Goal: Task Accomplishment & Management: Manage account settings

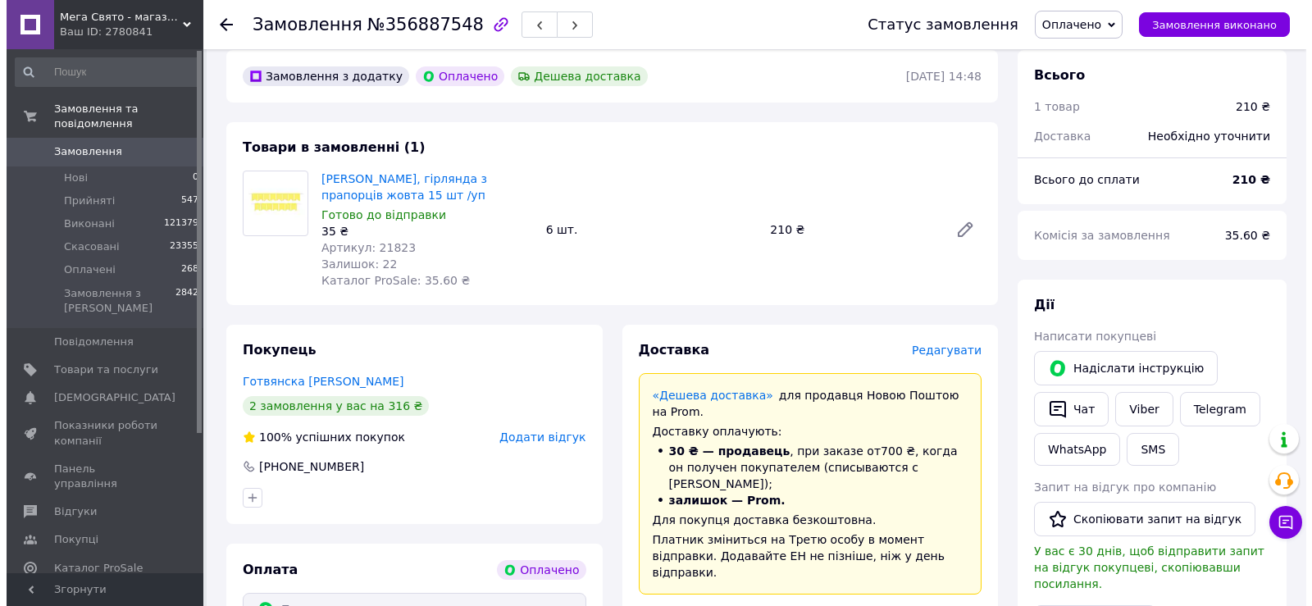
scroll to position [246, 0]
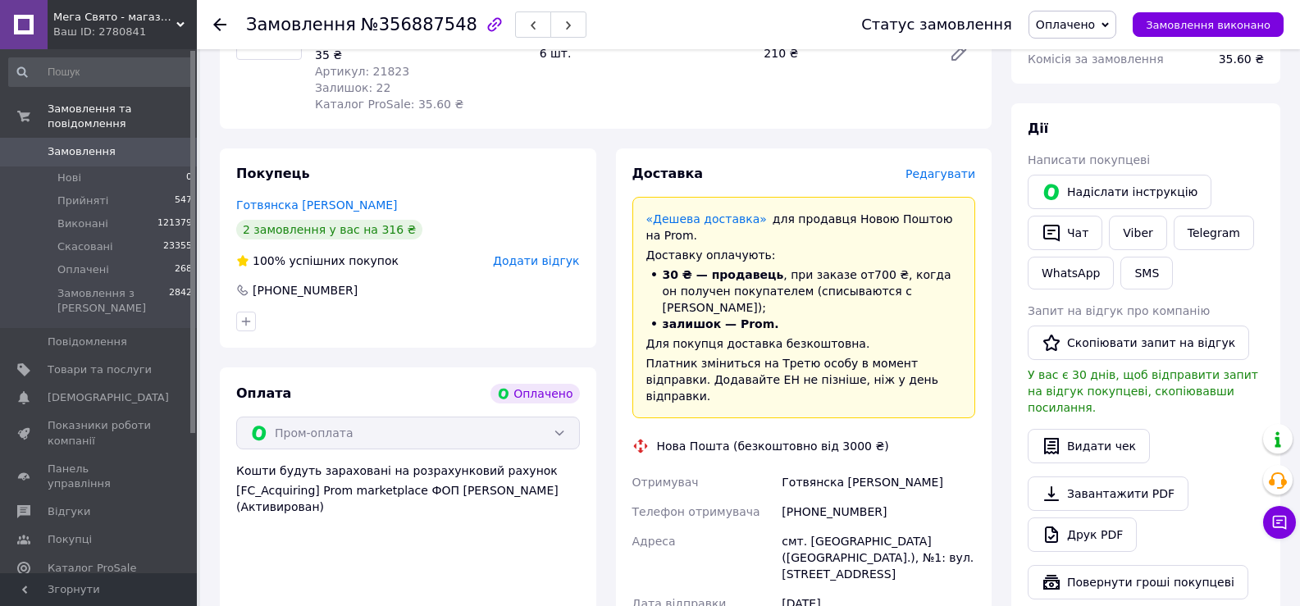
click at [965, 167] on span "Редагувати" at bounding box center [941, 173] width 70 height 13
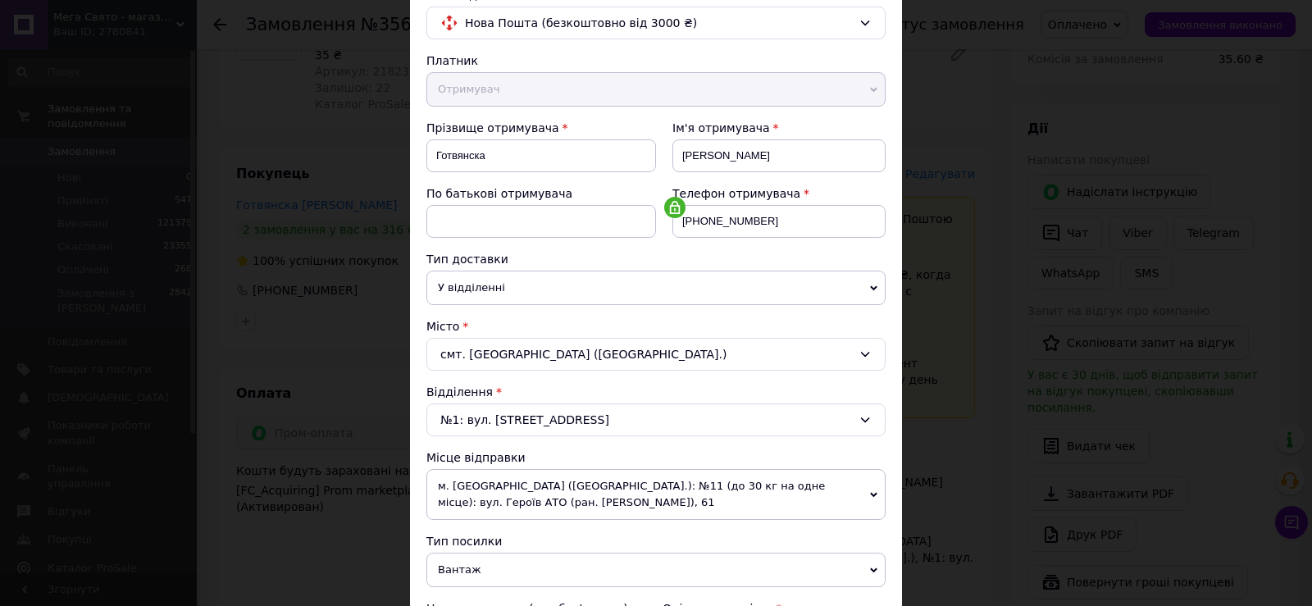
scroll to position [410, 0]
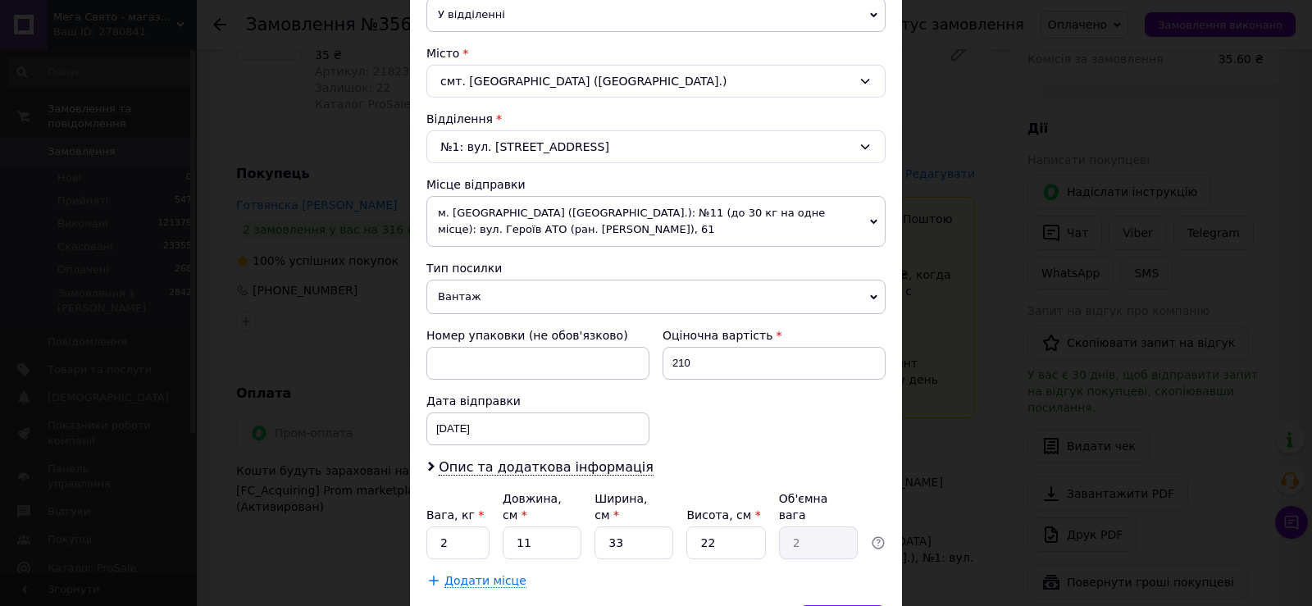
click at [559, 293] on span "Вантаж" at bounding box center [656, 297] width 459 height 34
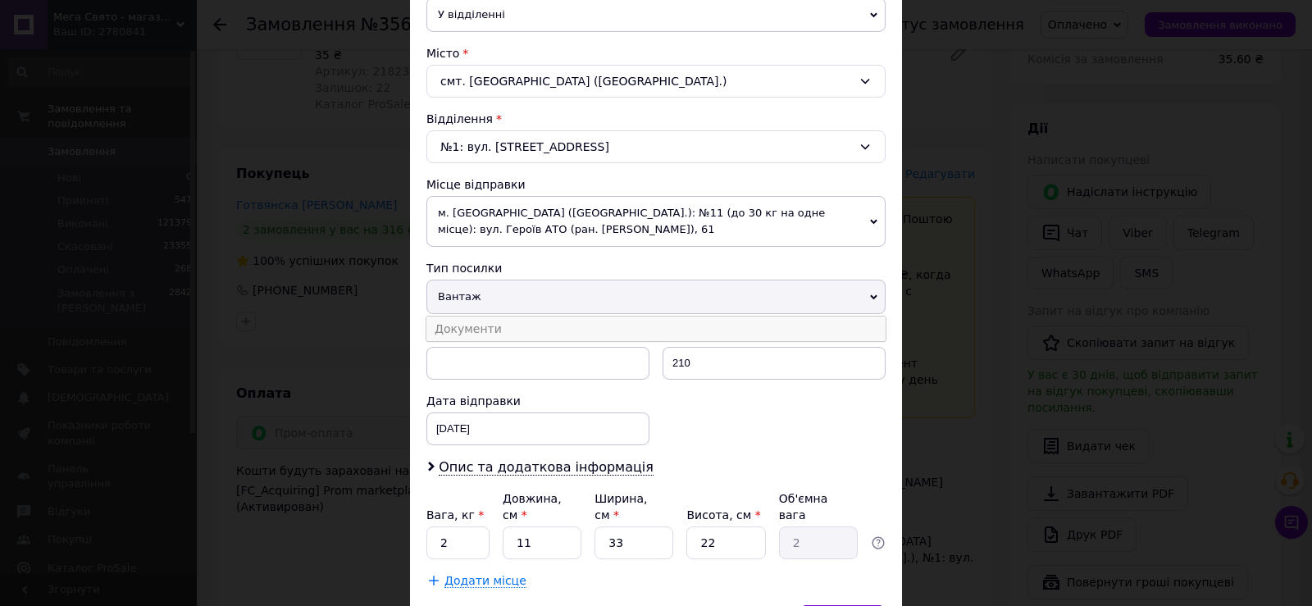
click at [534, 337] on li "Документи" at bounding box center [656, 329] width 459 height 25
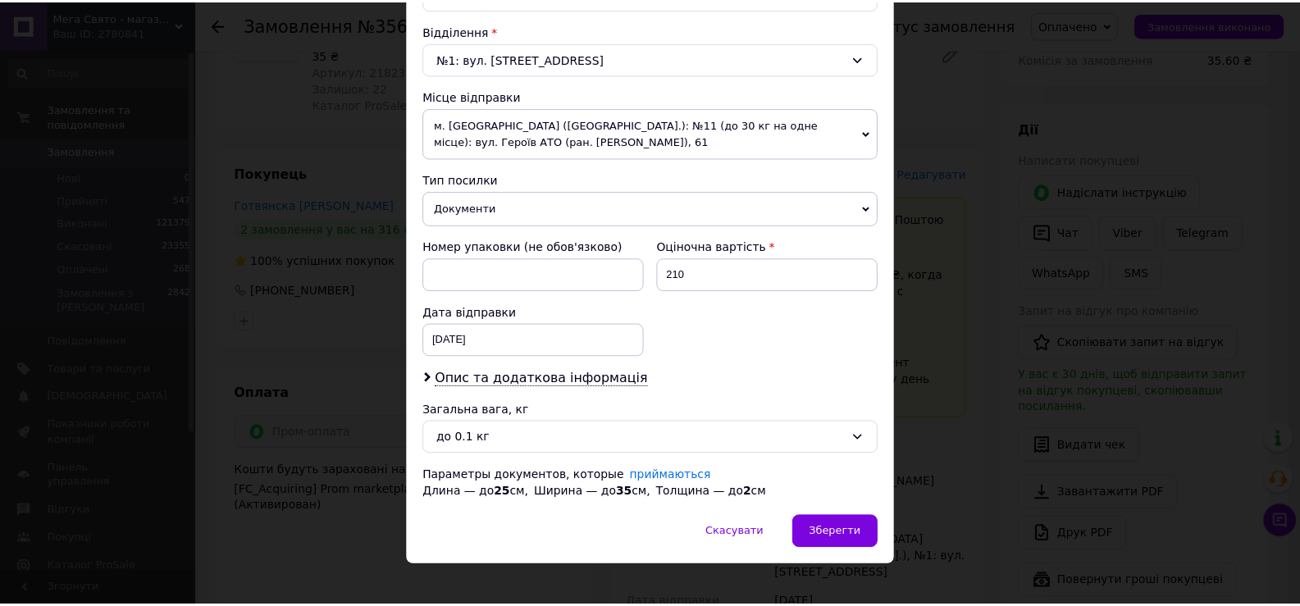
scroll to position [516, 0]
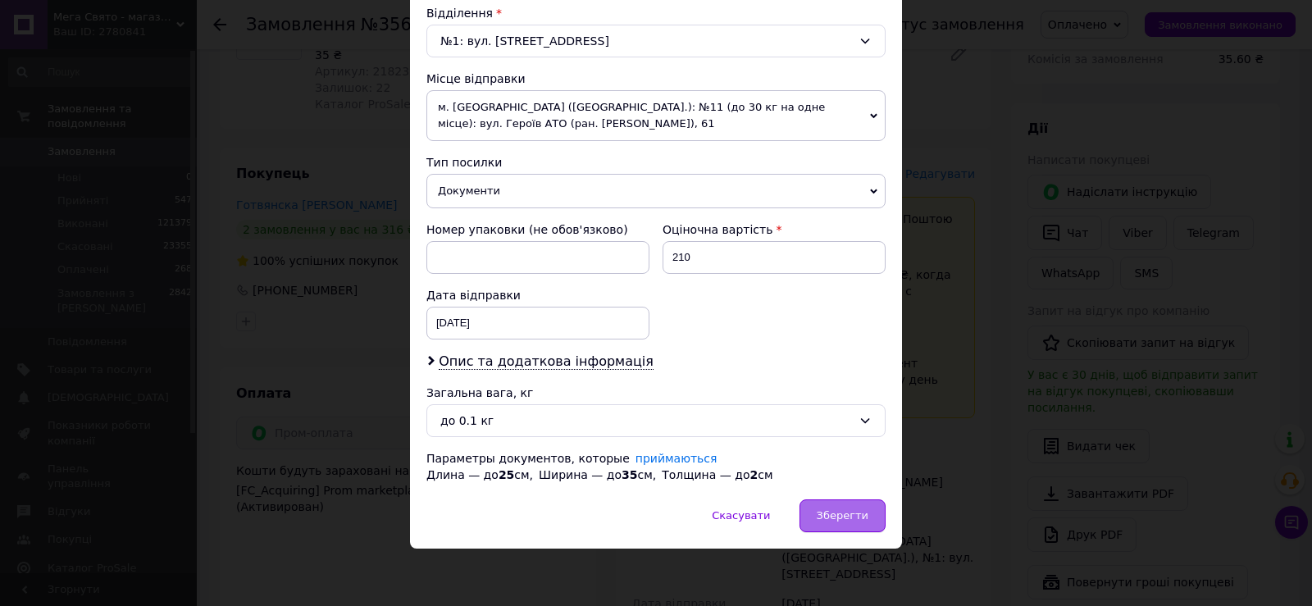
click at [840, 514] on span "Зберегти" at bounding box center [843, 515] width 52 height 12
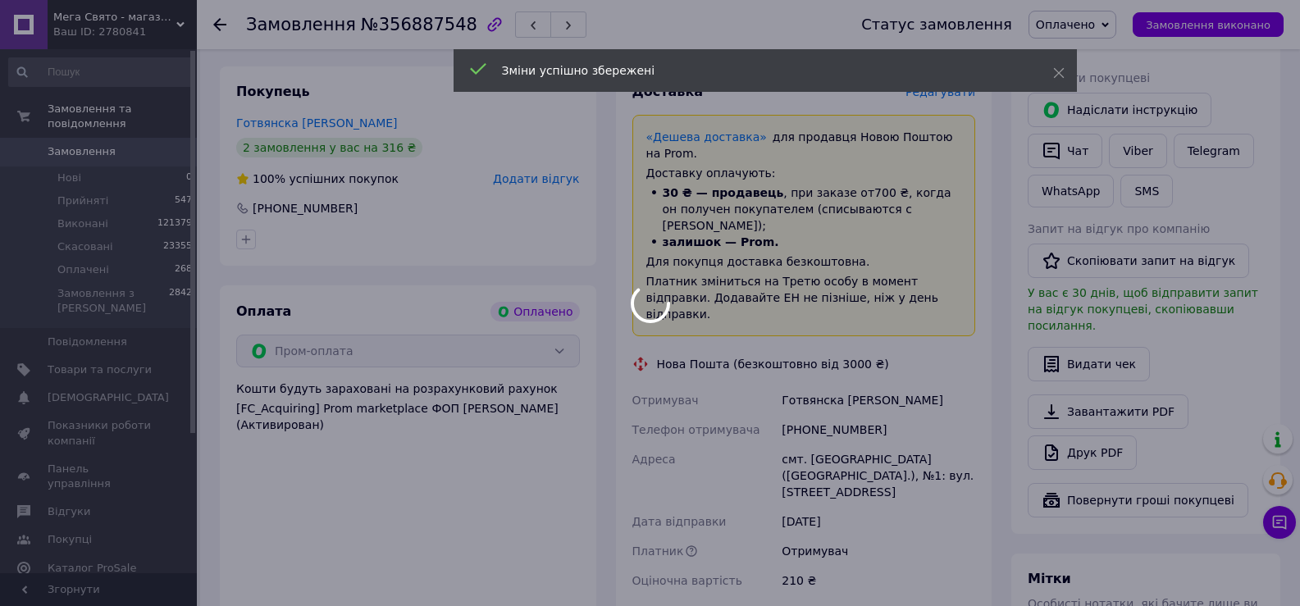
scroll to position [492, 0]
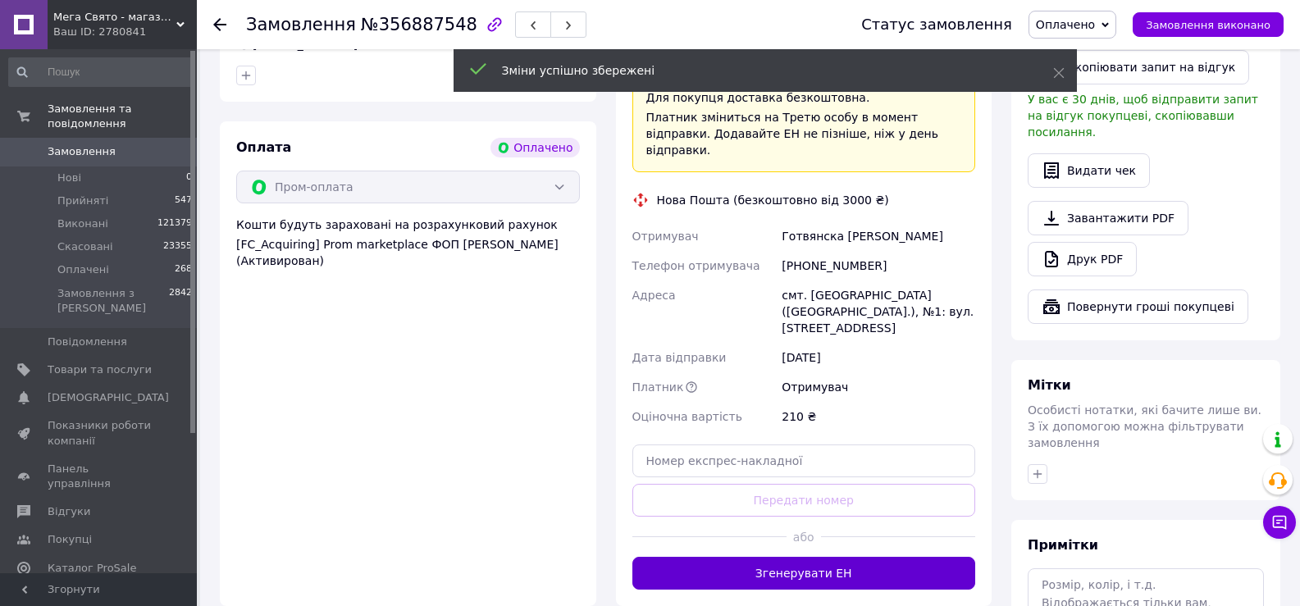
click at [831, 557] on button "Згенерувати ЕН" at bounding box center [804, 573] width 344 height 33
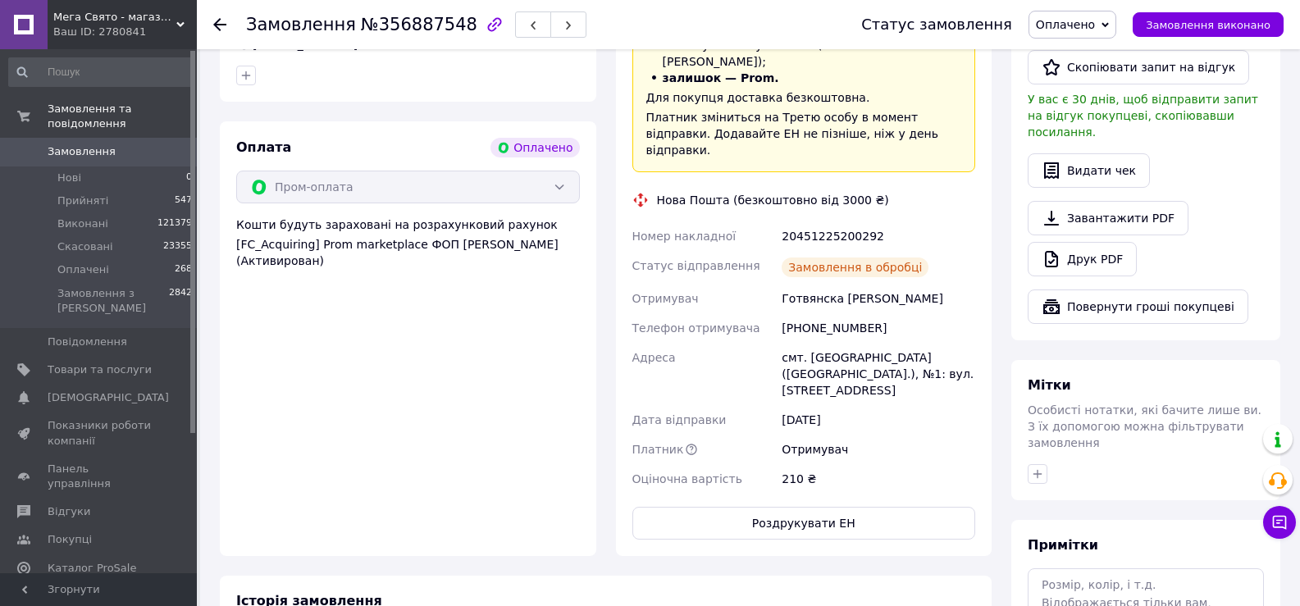
click at [837, 221] on div "20451225200292" at bounding box center [878, 236] width 200 height 30
copy div "20451225200292"
click at [838, 507] on button "Роздрукувати ЕН" at bounding box center [804, 523] width 344 height 33
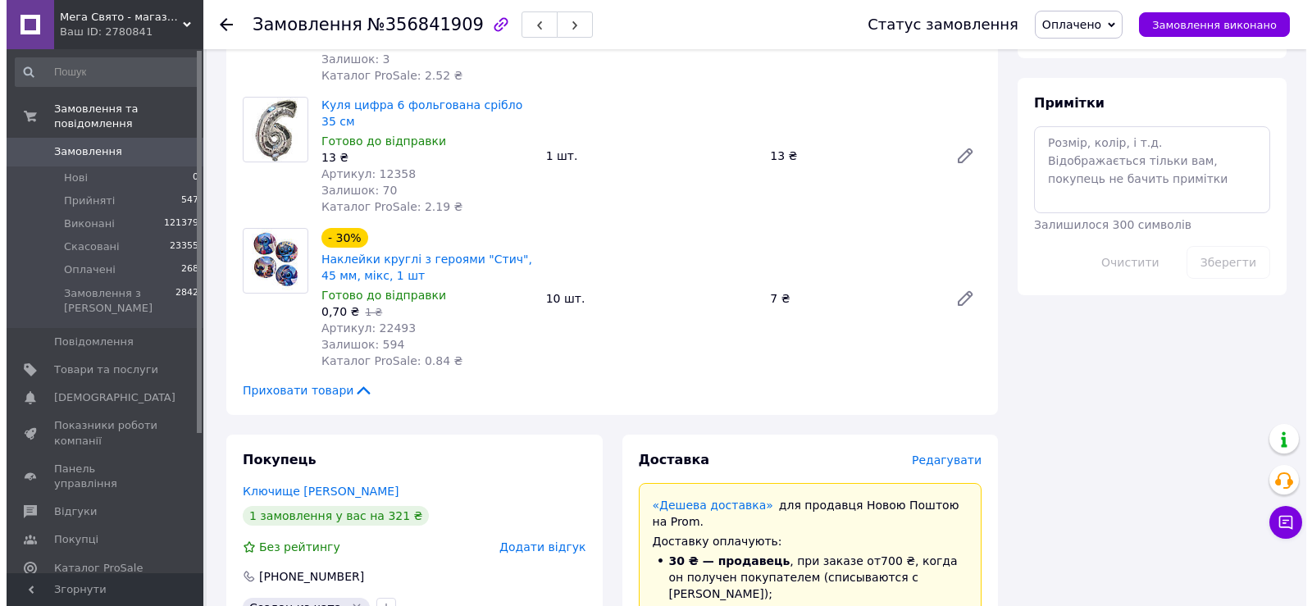
scroll to position [1148, 0]
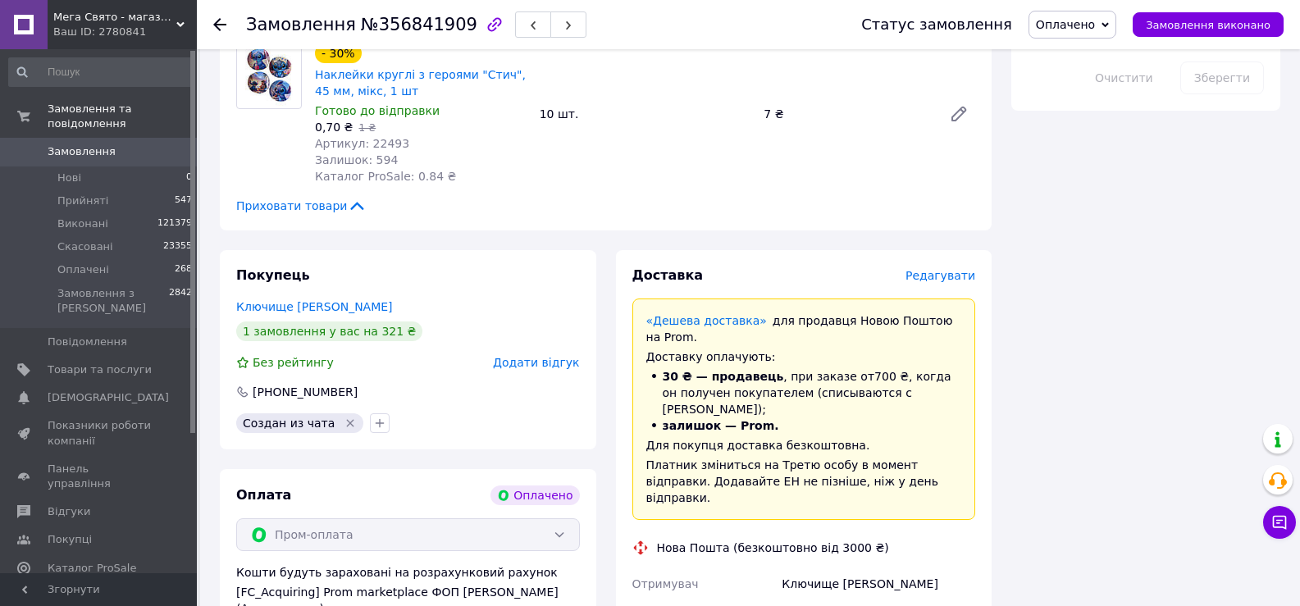
click at [942, 269] on span "Редагувати" at bounding box center [941, 275] width 70 height 13
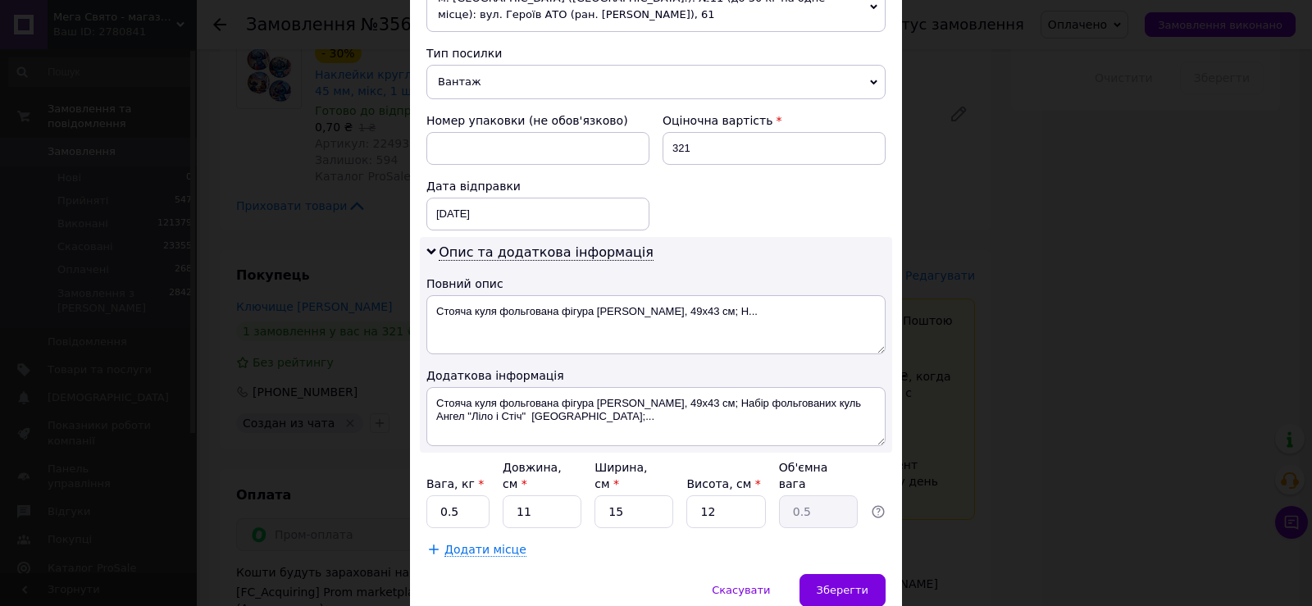
scroll to position [601, 0]
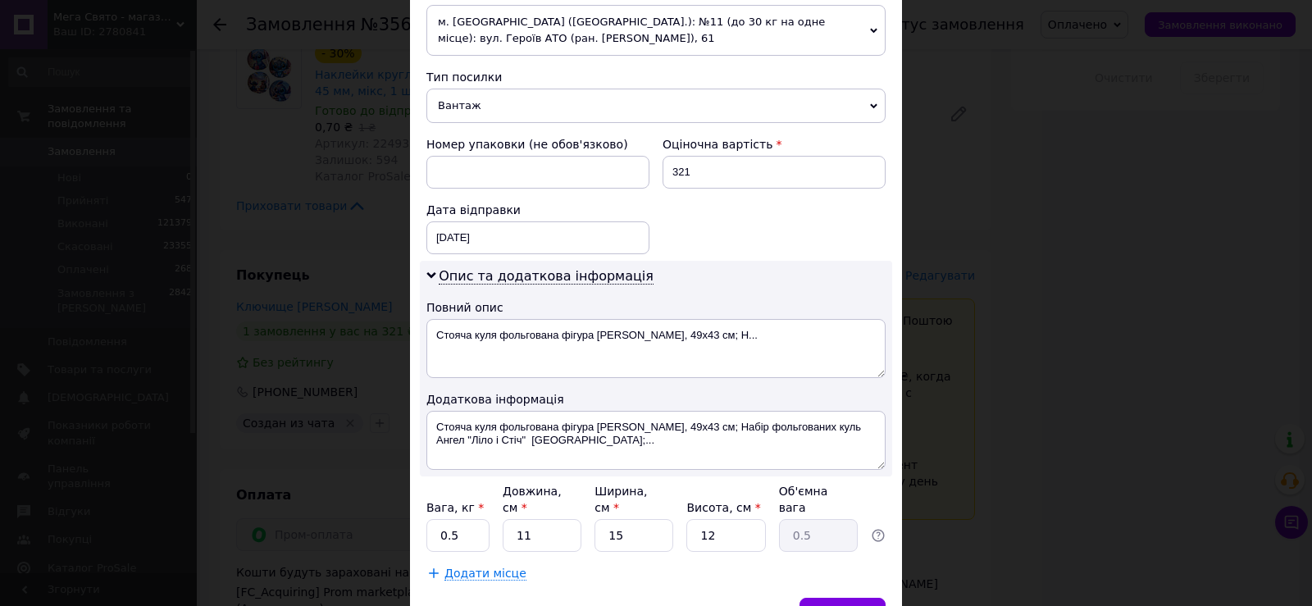
click at [559, 107] on span "Вантаж" at bounding box center [656, 106] width 459 height 34
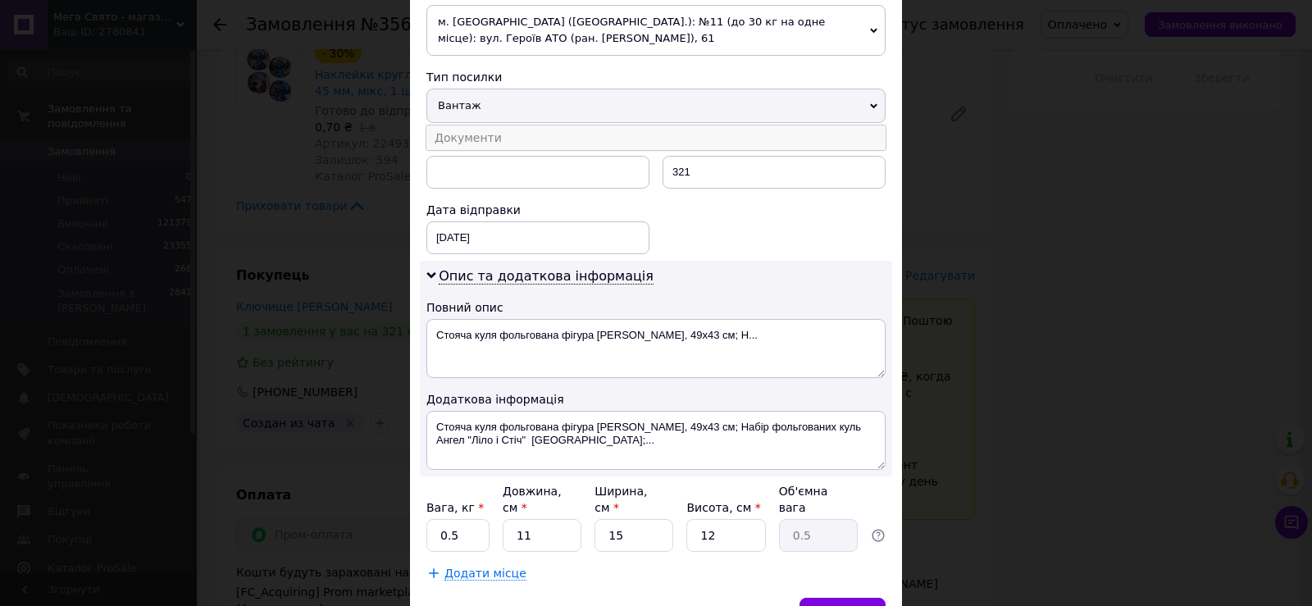
click at [548, 143] on li "Документи" at bounding box center [656, 138] width 459 height 25
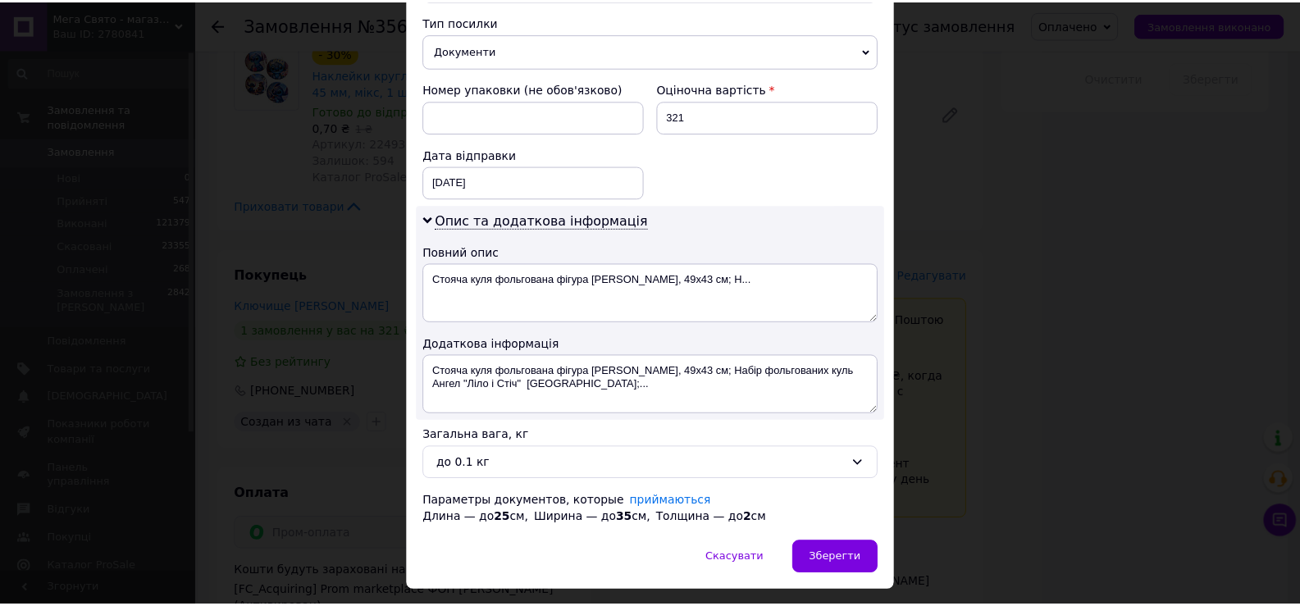
scroll to position [700, 0]
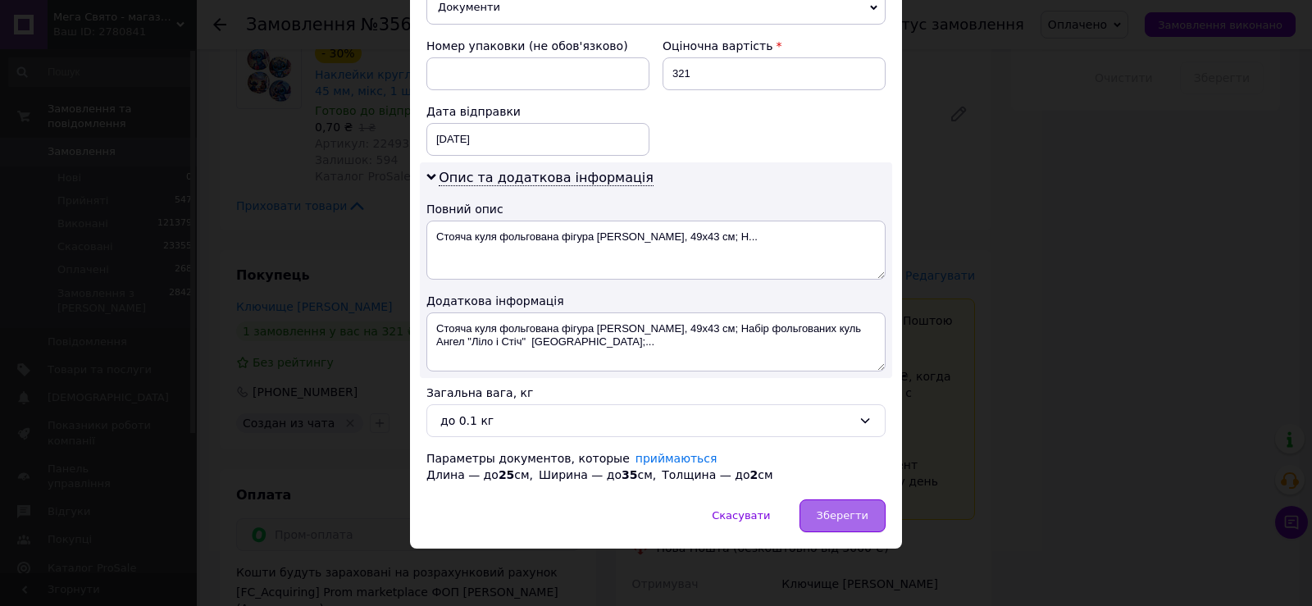
click at [849, 514] on span "Зберегти" at bounding box center [843, 515] width 52 height 12
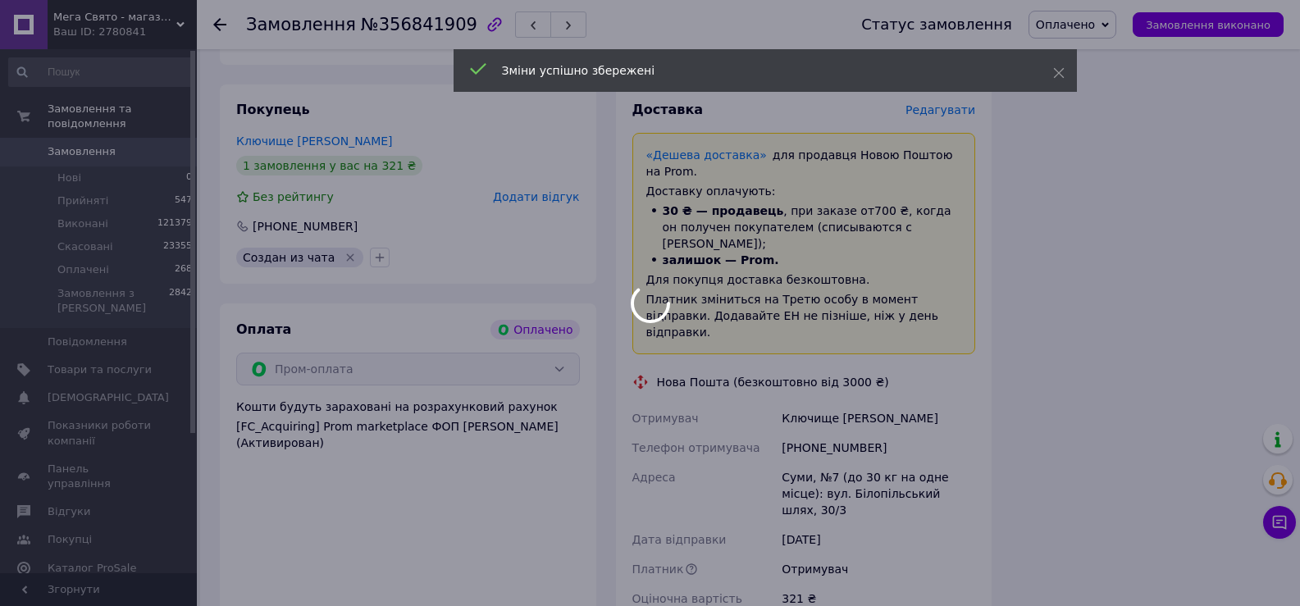
scroll to position [1559, 0]
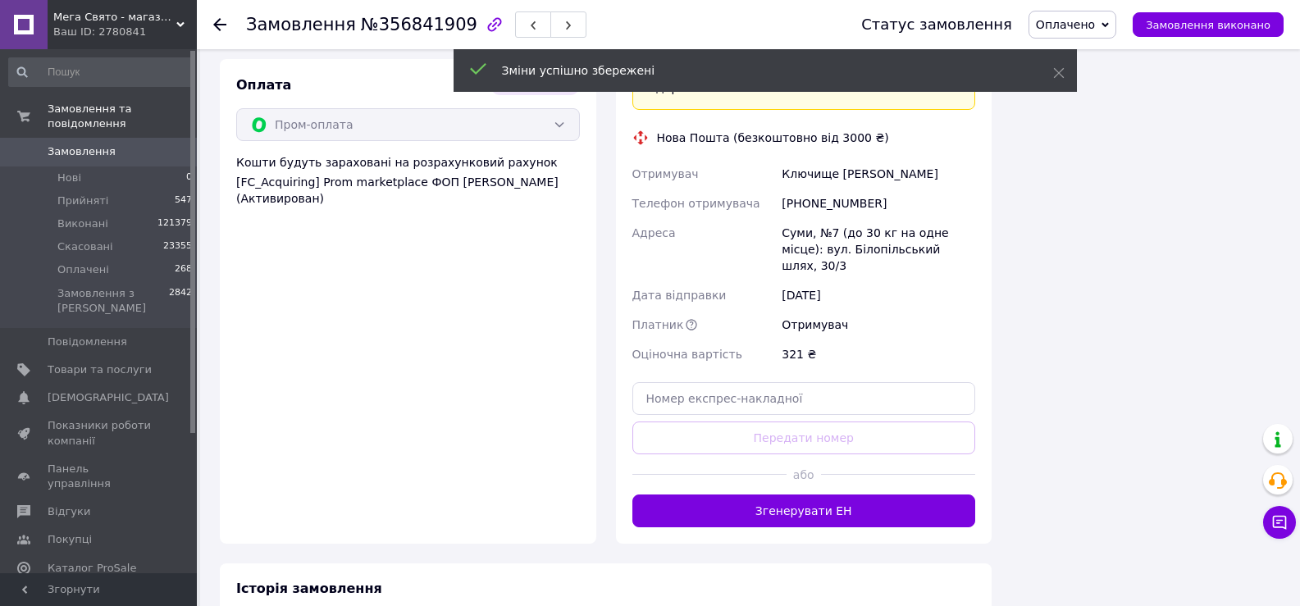
click at [837, 495] on button "Згенерувати ЕН" at bounding box center [804, 511] width 344 height 33
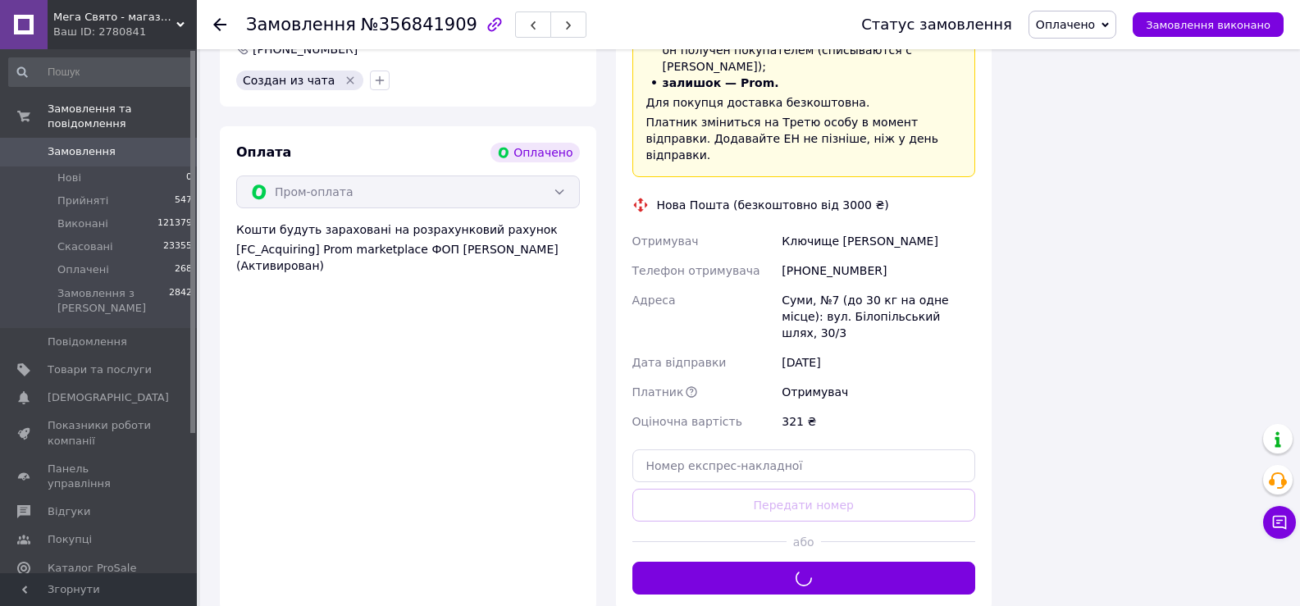
scroll to position [1312, 0]
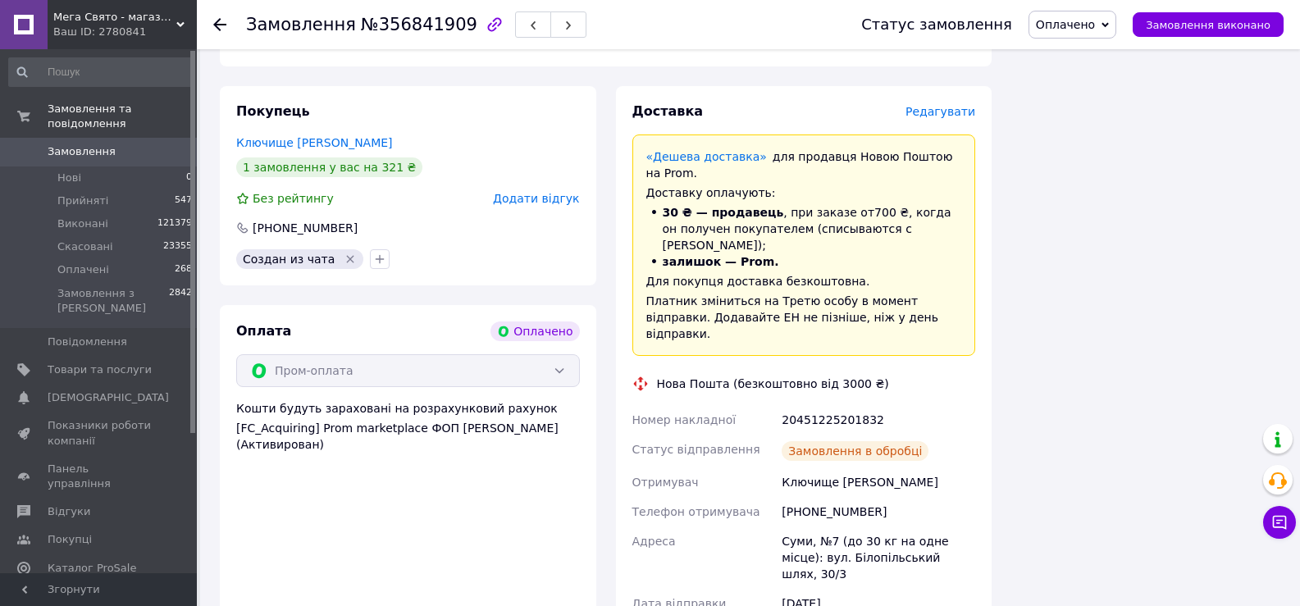
click at [831, 405] on div "20451225201832" at bounding box center [878, 420] width 200 height 30
copy div "20451225201832"
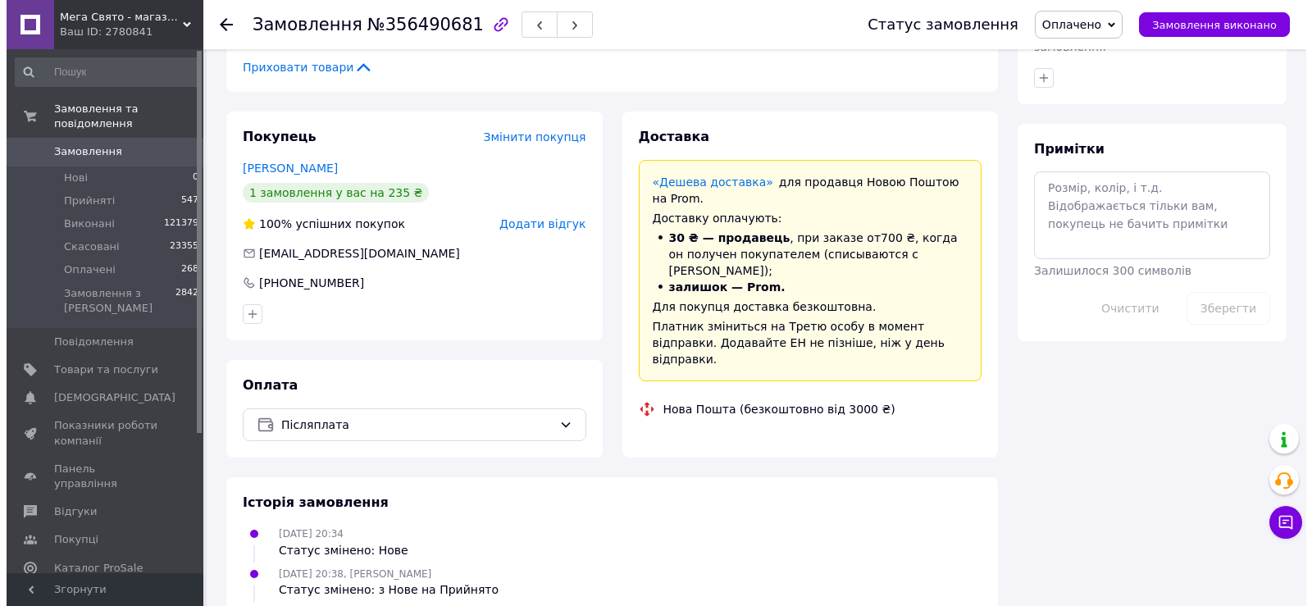
scroll to position [869, 0]
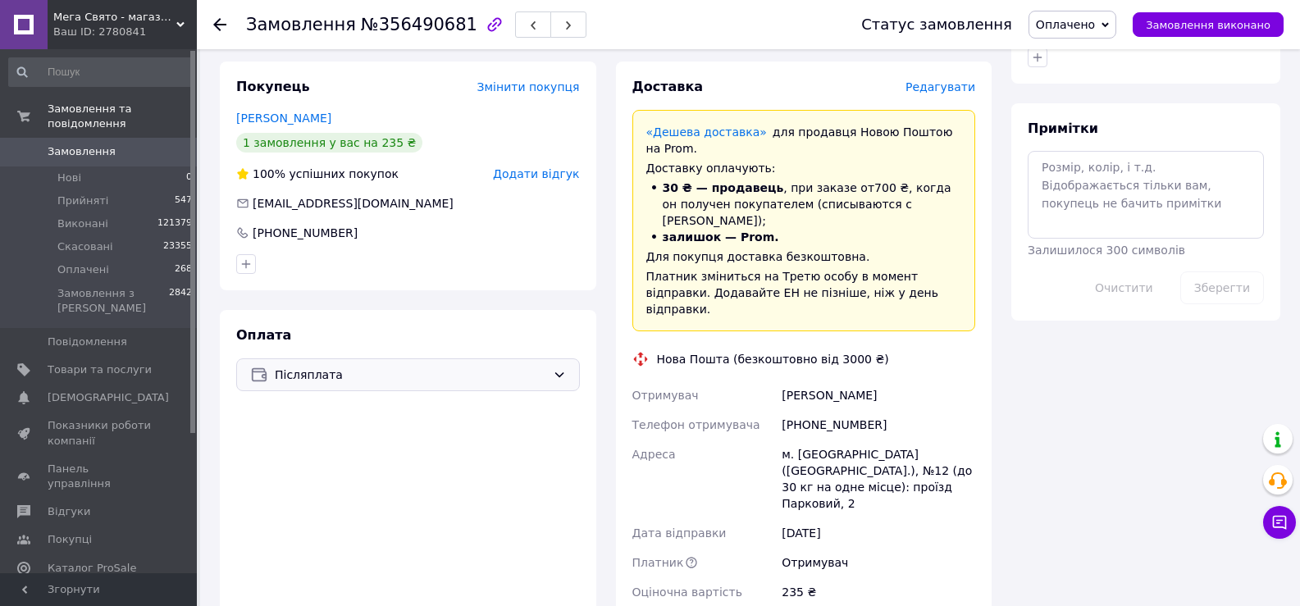
click at [525, 366] on span "Післяплата" at bounding box center [411, 375] width 272 height 18
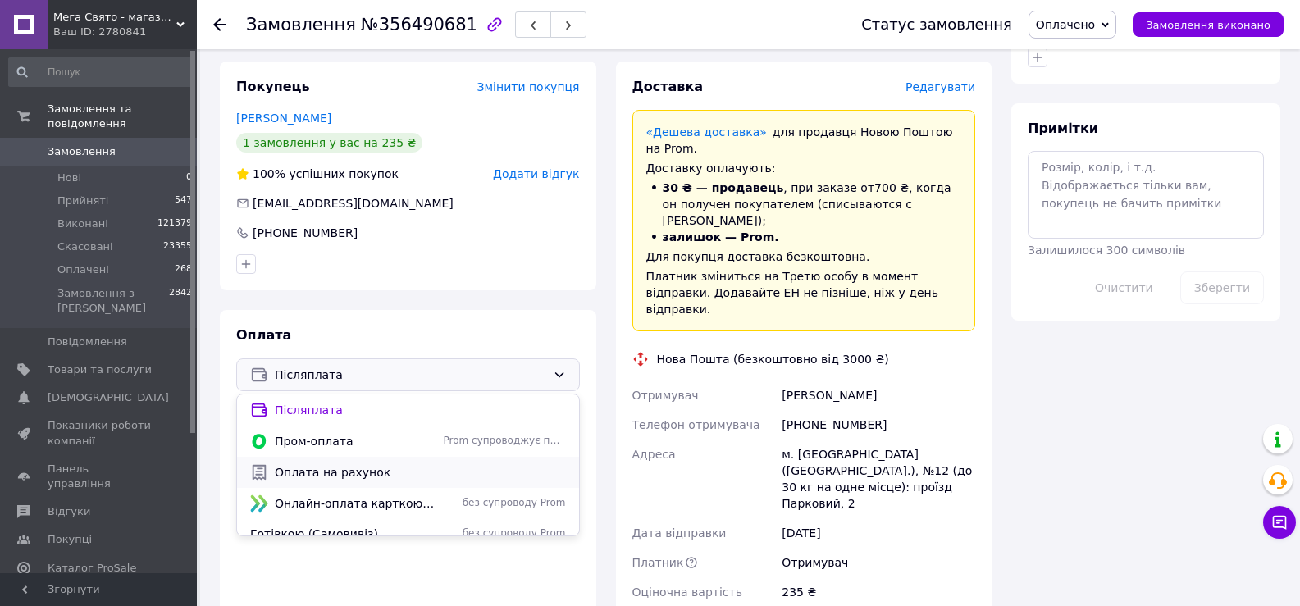
click at [399, 464] on span "Оплата на рахунок" at bounding box center [420, 472] width 291 height 16
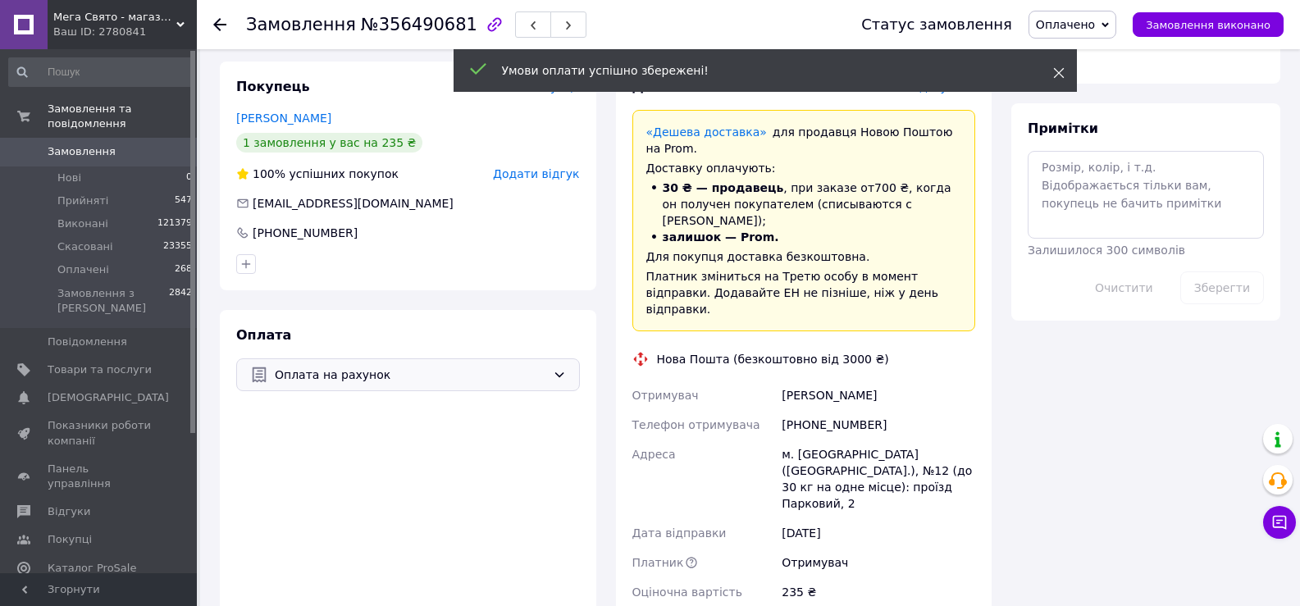
click at [1058, 68] on icon at bounding box center [1058, 72] width 11 height 11
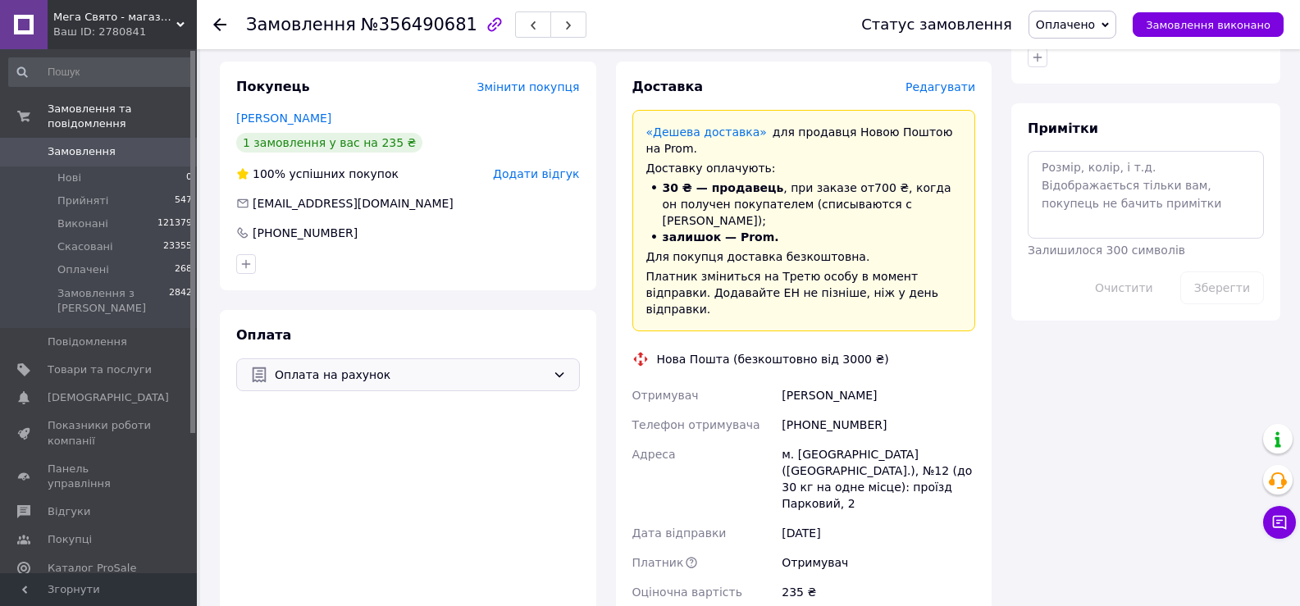
click at [939, 80] on span "Редагувати" at bounding box center [941, 86] width 70 height 13
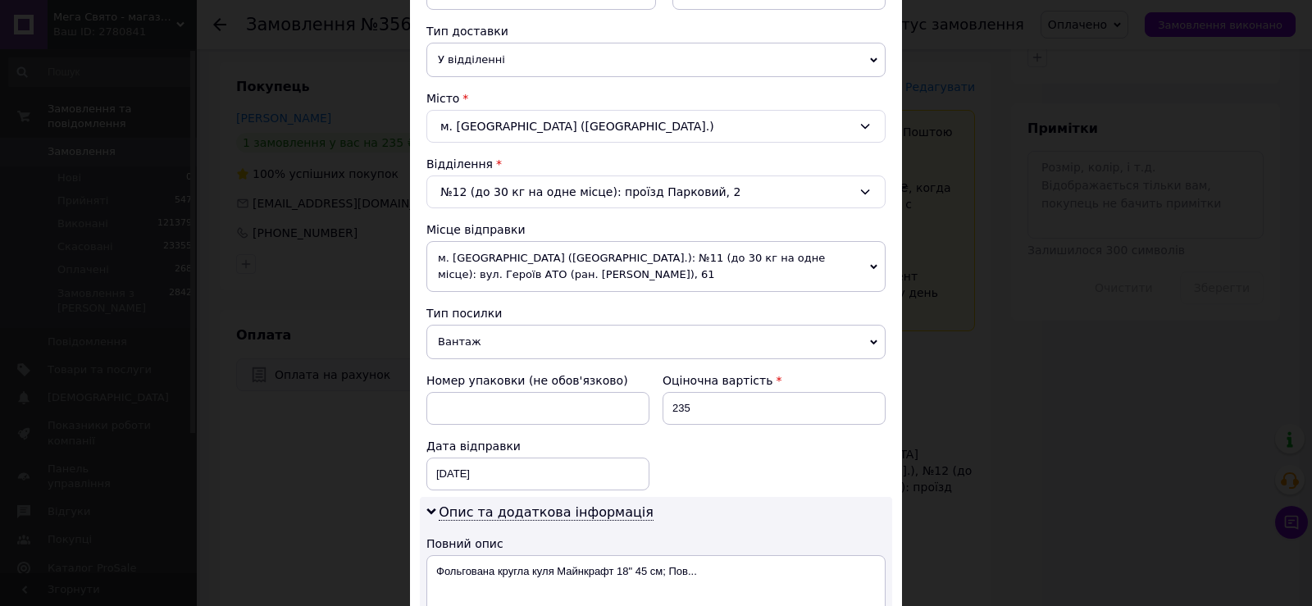
scroll to position [492, 0]
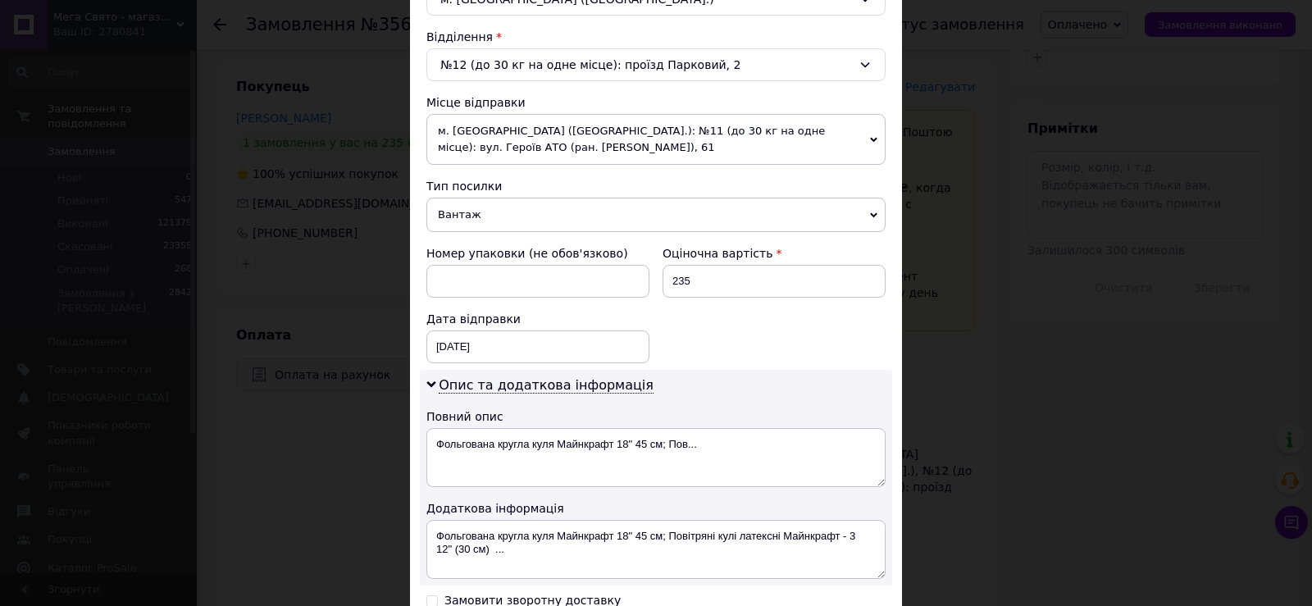
click at [635, 225] on span "Вантаж" at bounding box center [656, 215] width 459 height 34
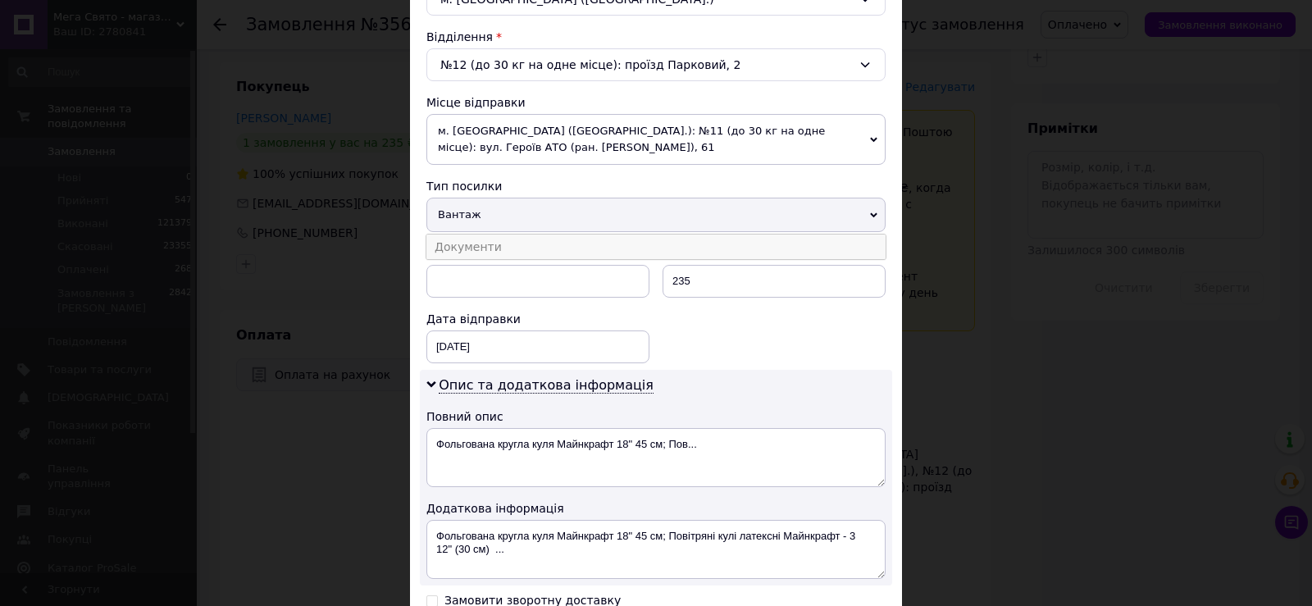
click at [520, 244] on li "Документи" at bounding box center [656, 247] width 459 height 25
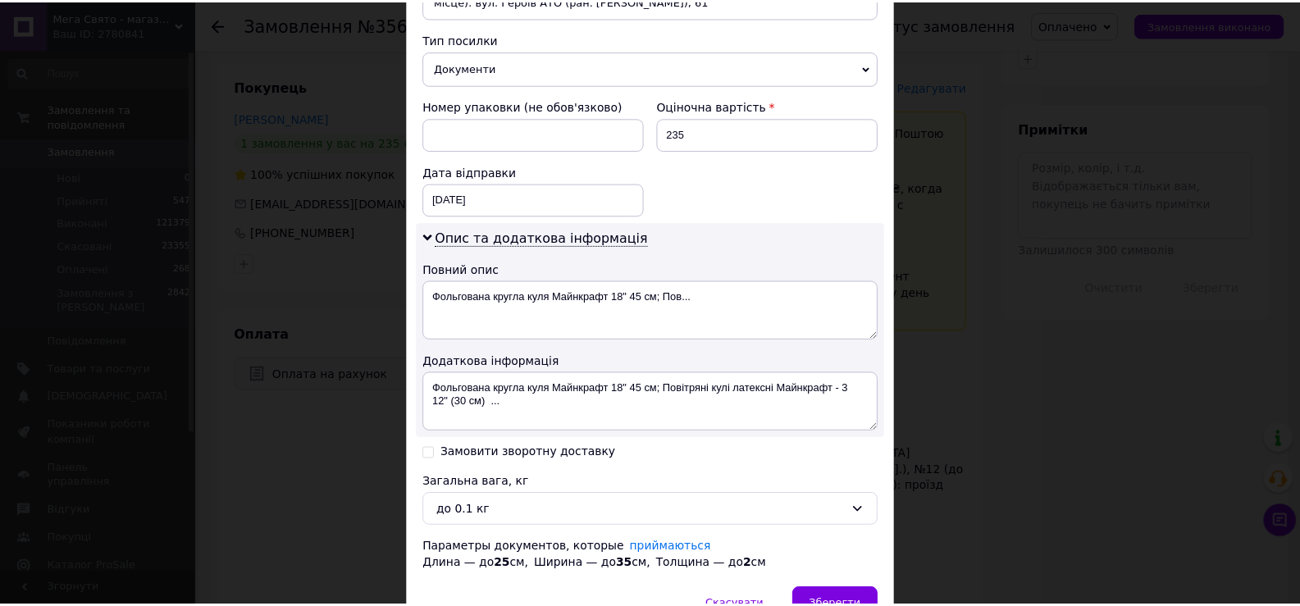
scroll to position [729, 0]
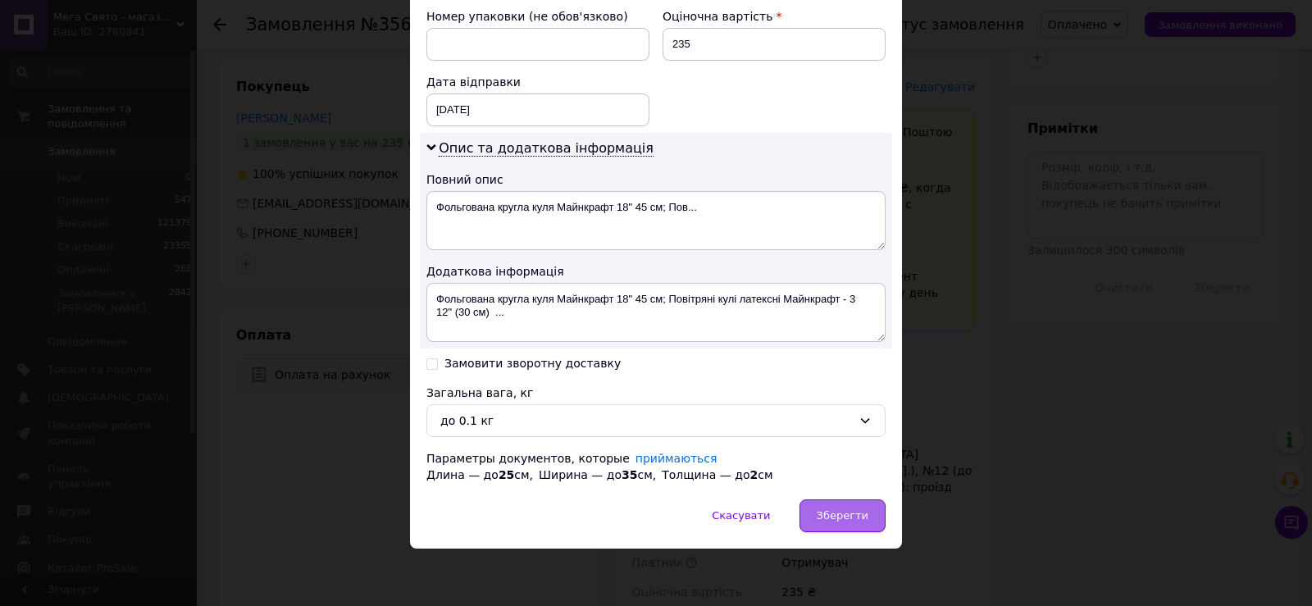
click at [851, 522] on span "Зберегти" at bounding box center [843, 515] width 52 height 12
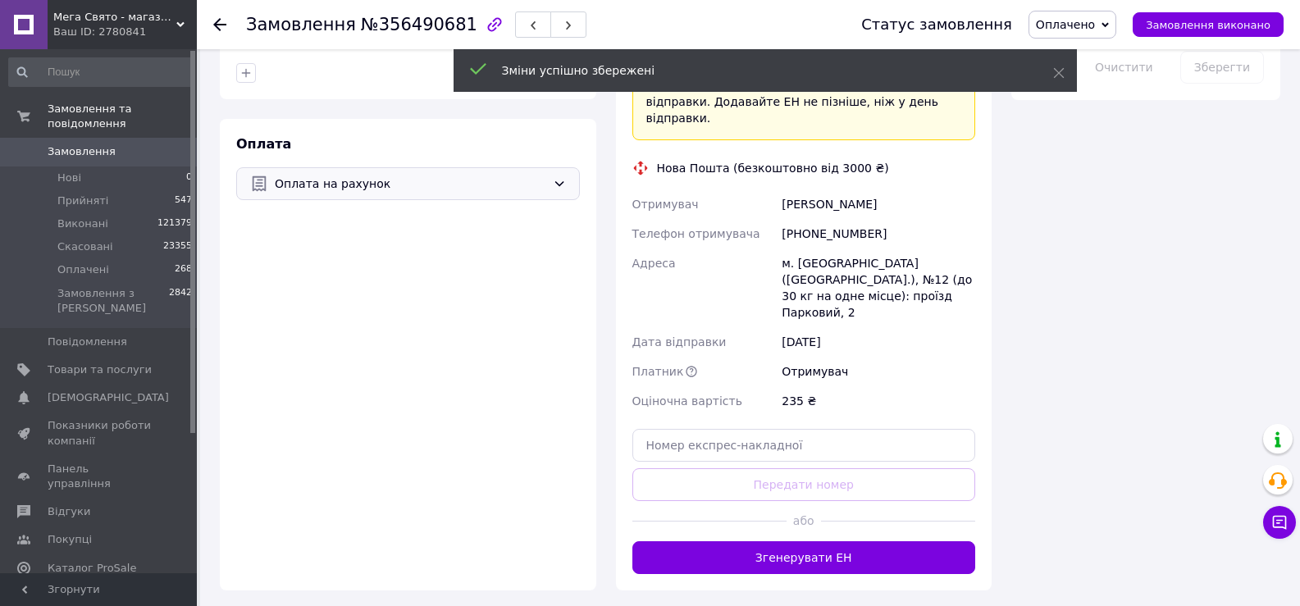
scroll to position [1116, 0]
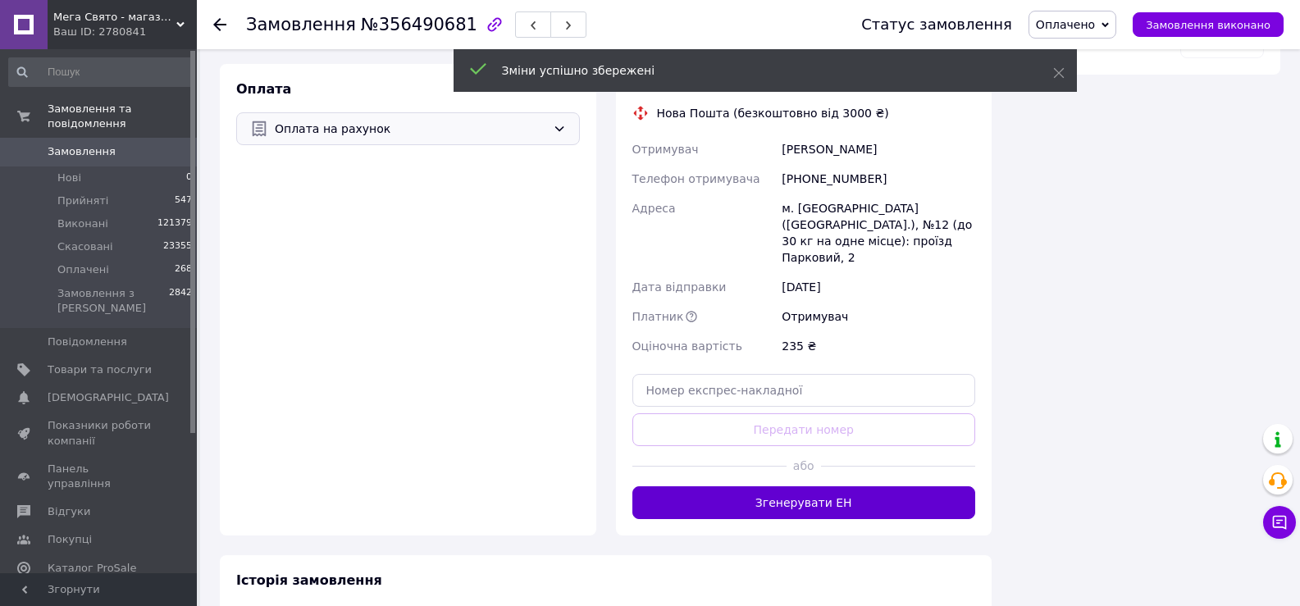
click at [854, 486] on button "Згенерувати ЕН" at bounding box center [804, 502] width 344 height 33
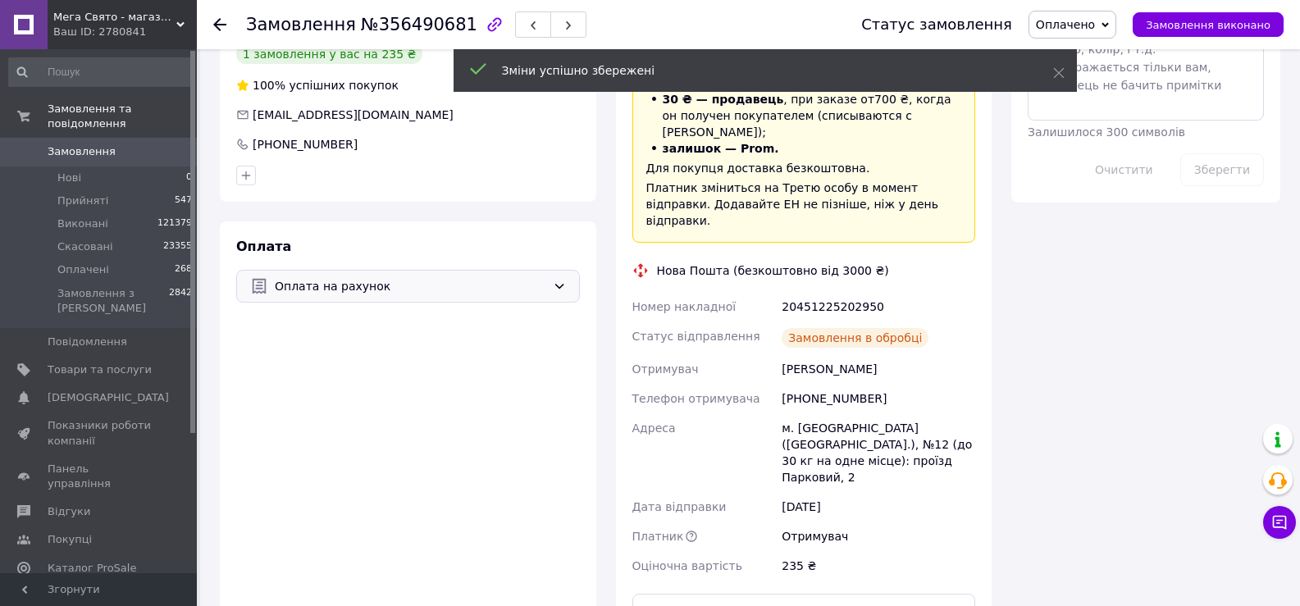
scroll to position [952, 0]
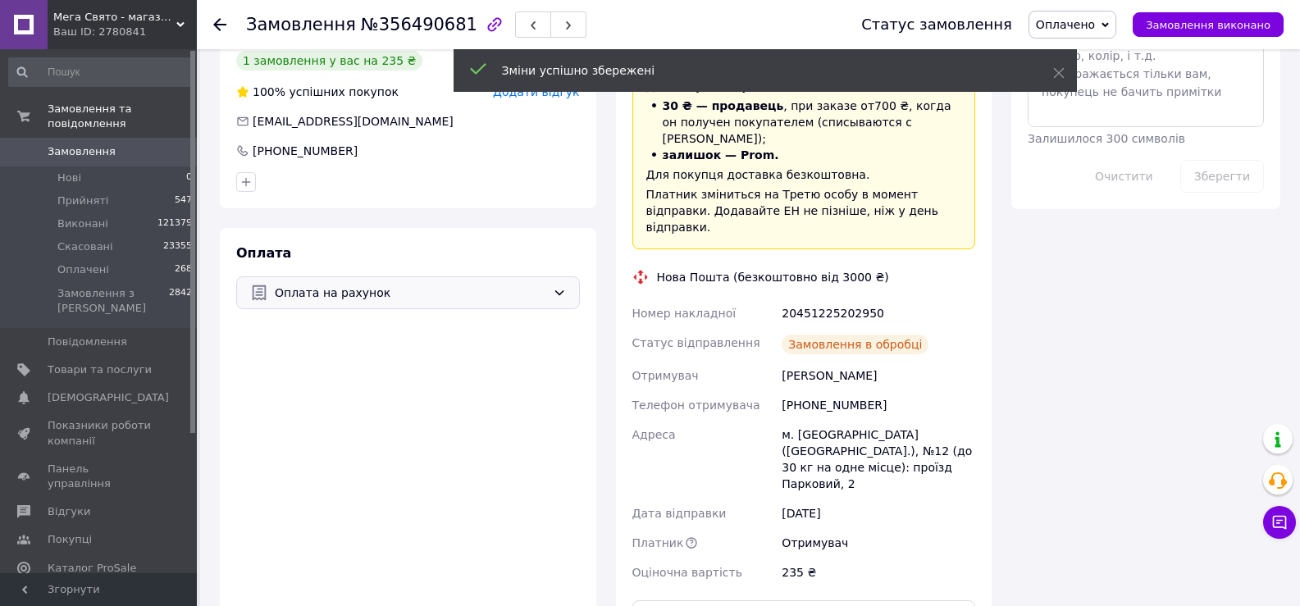
click at [817, 299] on div "20451225202950" at bounding box center [878, 314] width 200 height 30
copy div "20451225202950"
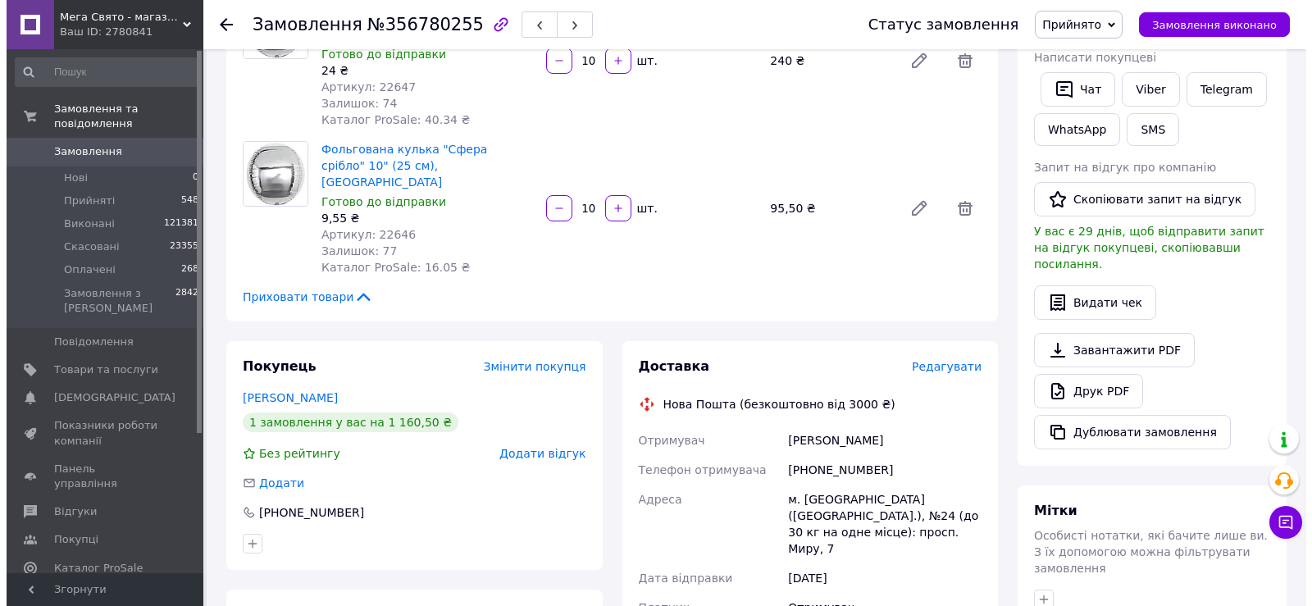
scroll to position [328, 0]
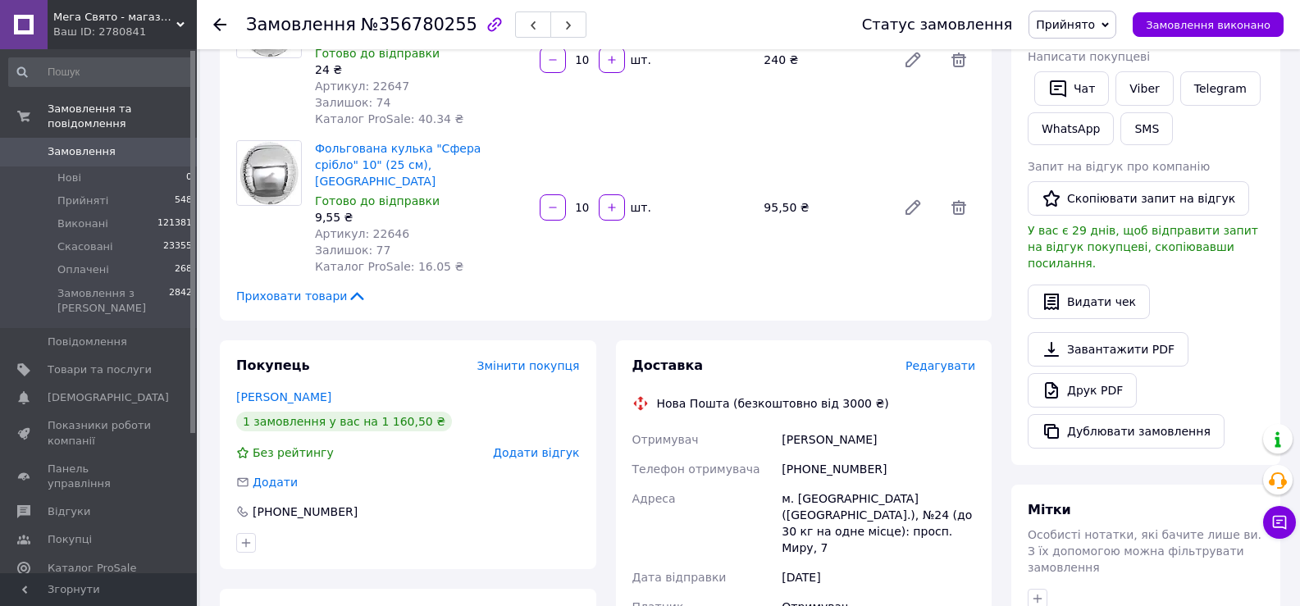
click at [952, 357] on div "Доставка Редагувати" at bounding box center [804, 366] width 344 height 19
click at [952, 359] on span "Редагувати" at bounding box center [941, 365] width 70 height 13
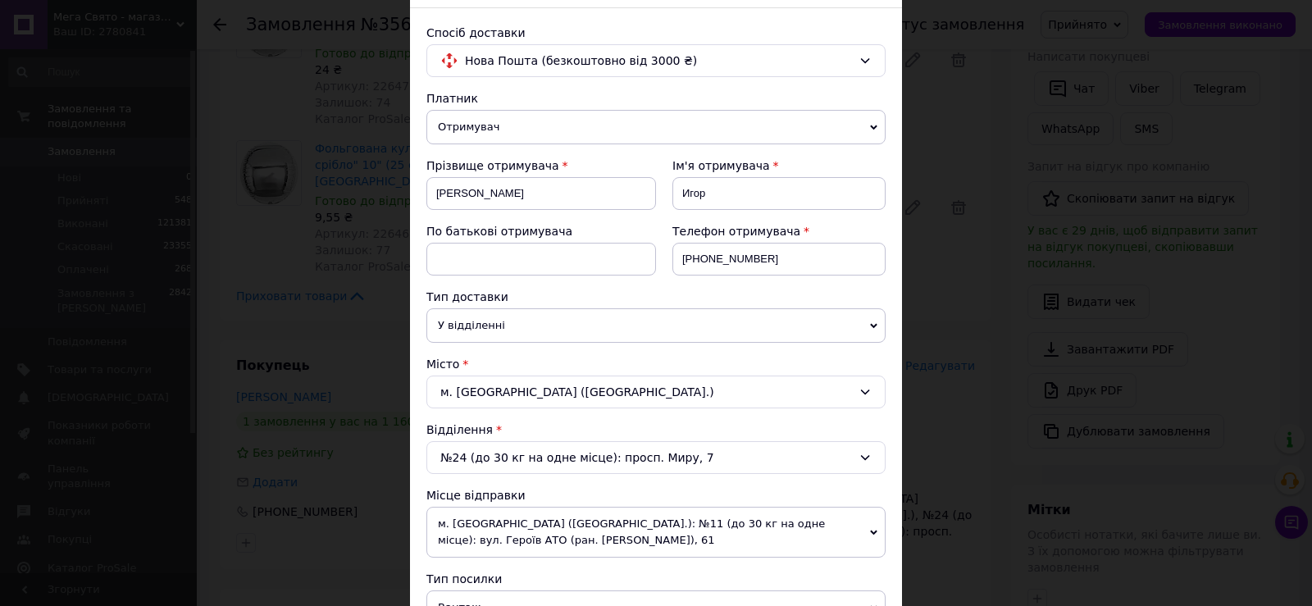
scroll to position [82, 0]
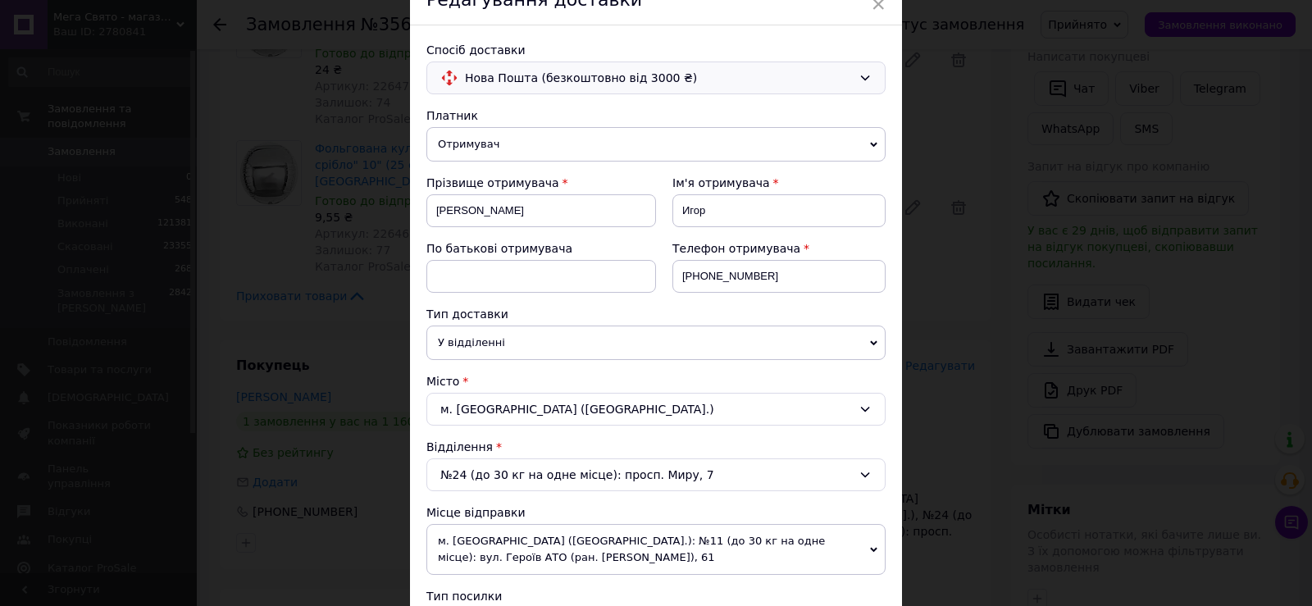
click at [833, 81] on span "Нова Пошта (безкоштовно від 3000 ₴)" at bounding box center [658, 78] width 387 height 18
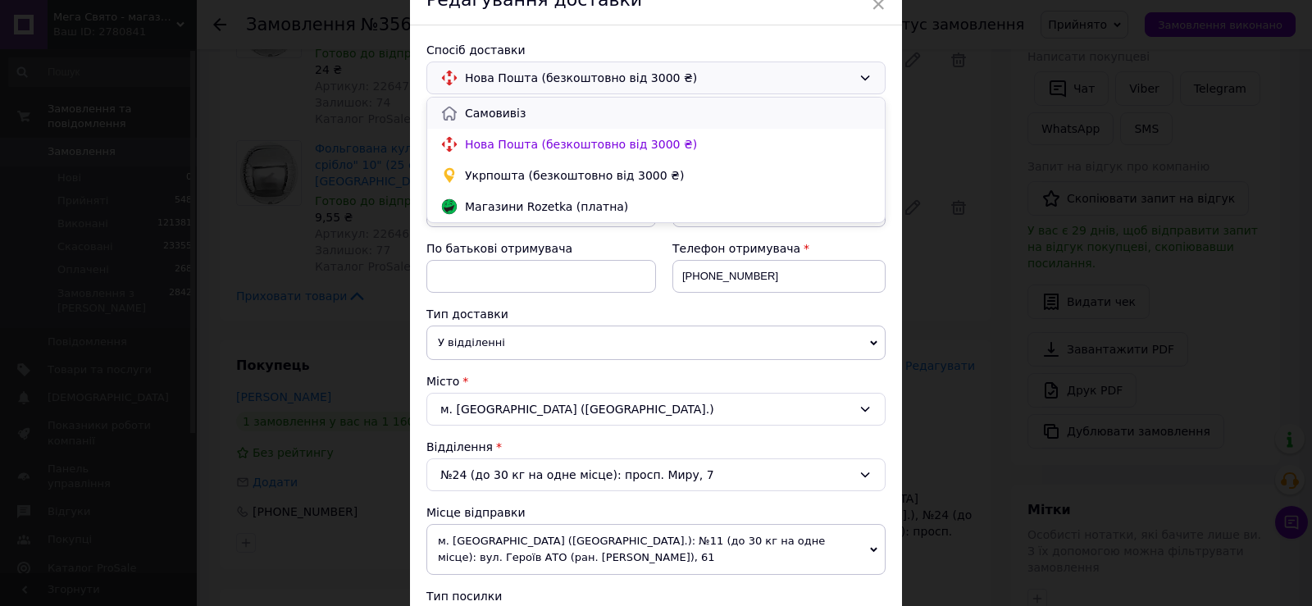
click at [618, 114] on span "Самовивіз" at bounding box center [668, 113] width 407 height 16
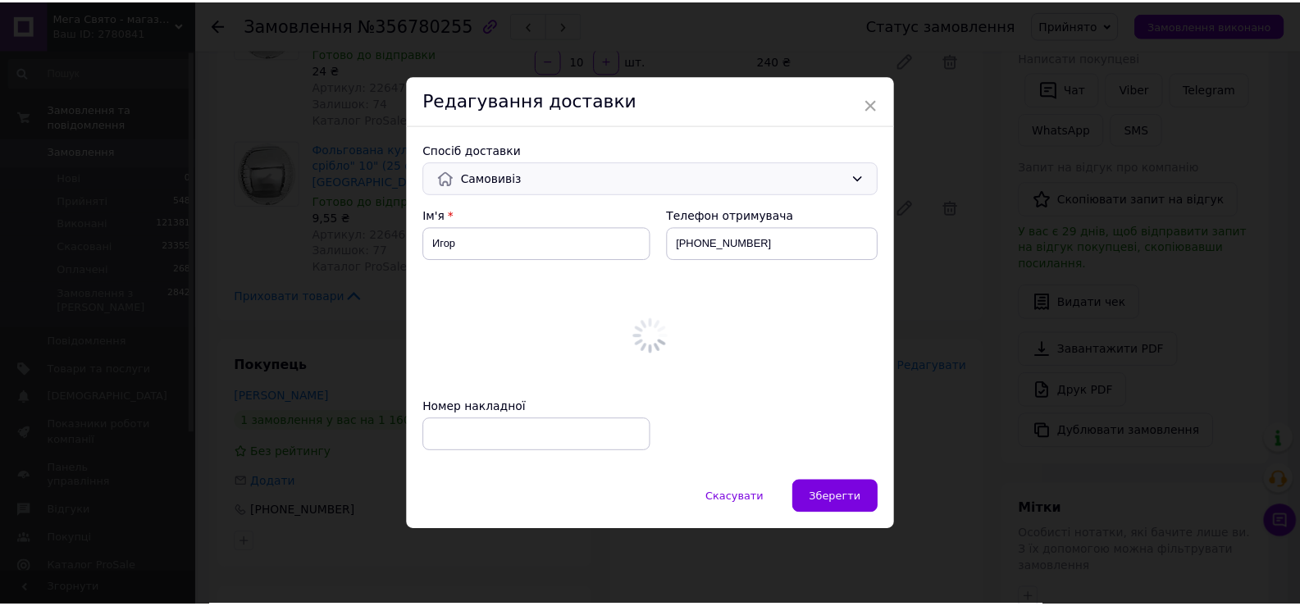
scroll to position [0, 0]
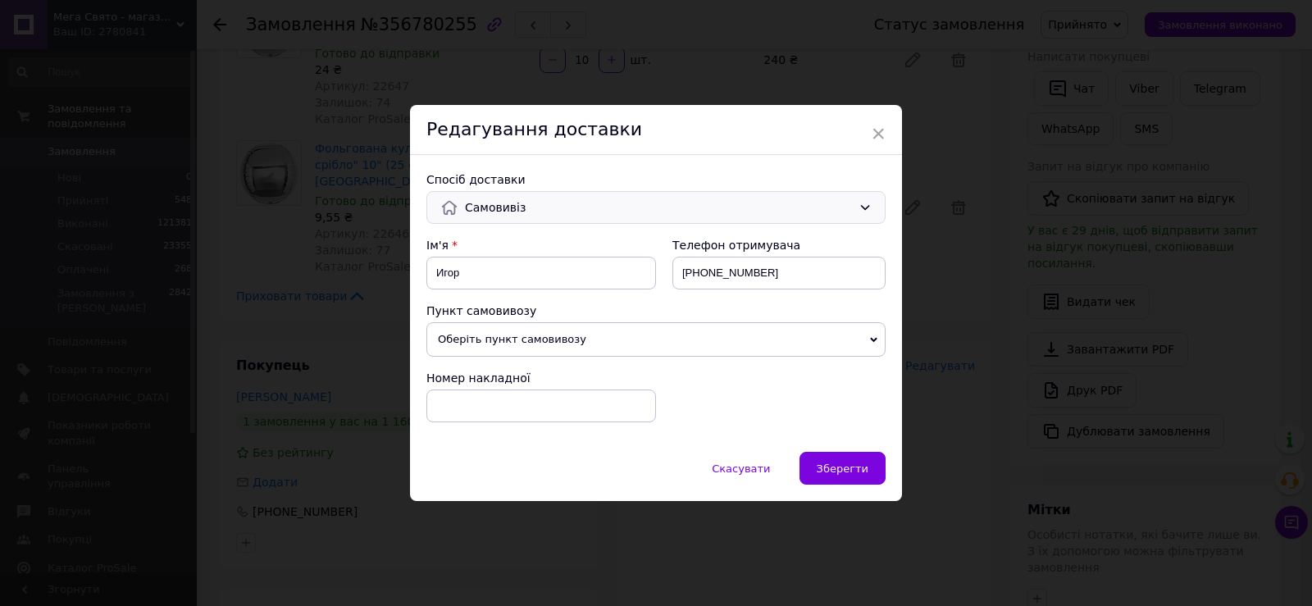
click at [664, 331] on span "Оберіть пункт самовивозу" at bounding box center [656, 339] width 459 height 34
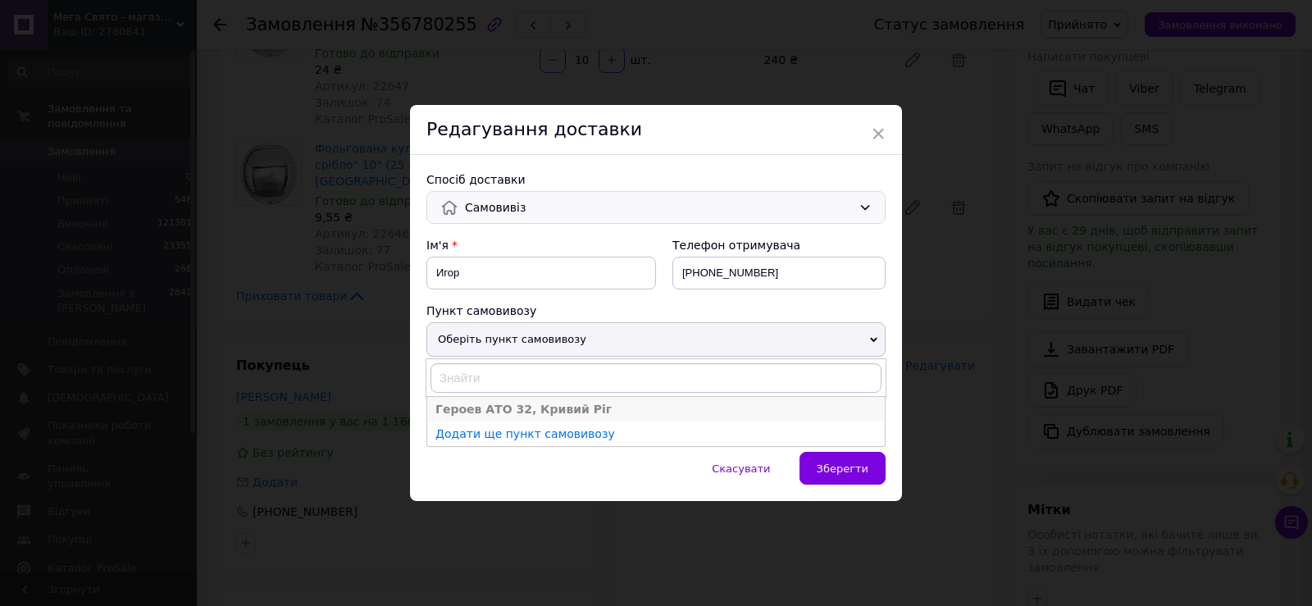
click at [536, 410] on li "Героев АТО 32, Кривий Ріг" at bounding box center [656, 409] width 458 height 25
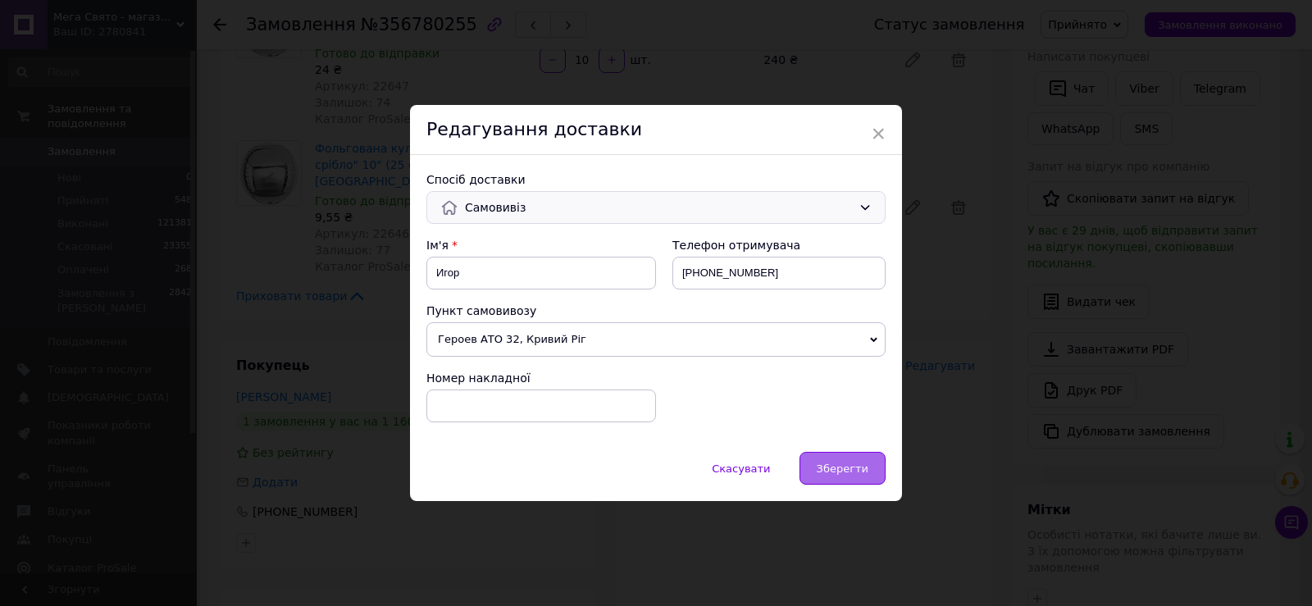
click at [828, 474] on span "Зберегти" at bounding box center [843, 469] width 52 height 12
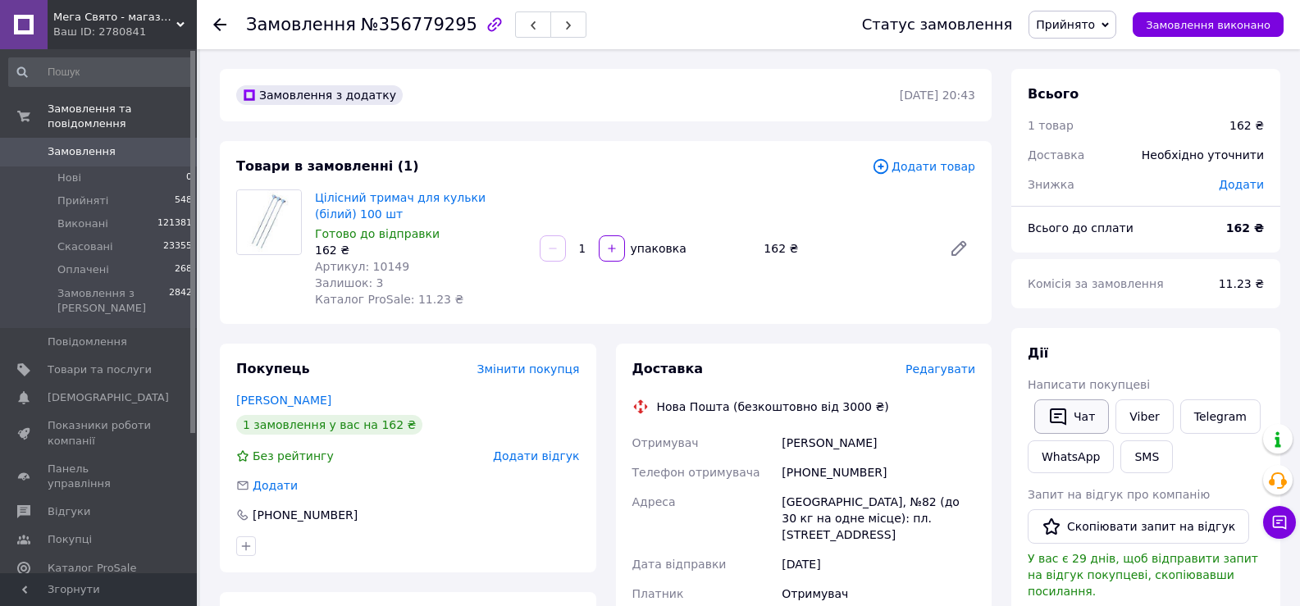
click at [1060, 418] on icon "button" at bounding box center [1058, 417] width 20 height 20
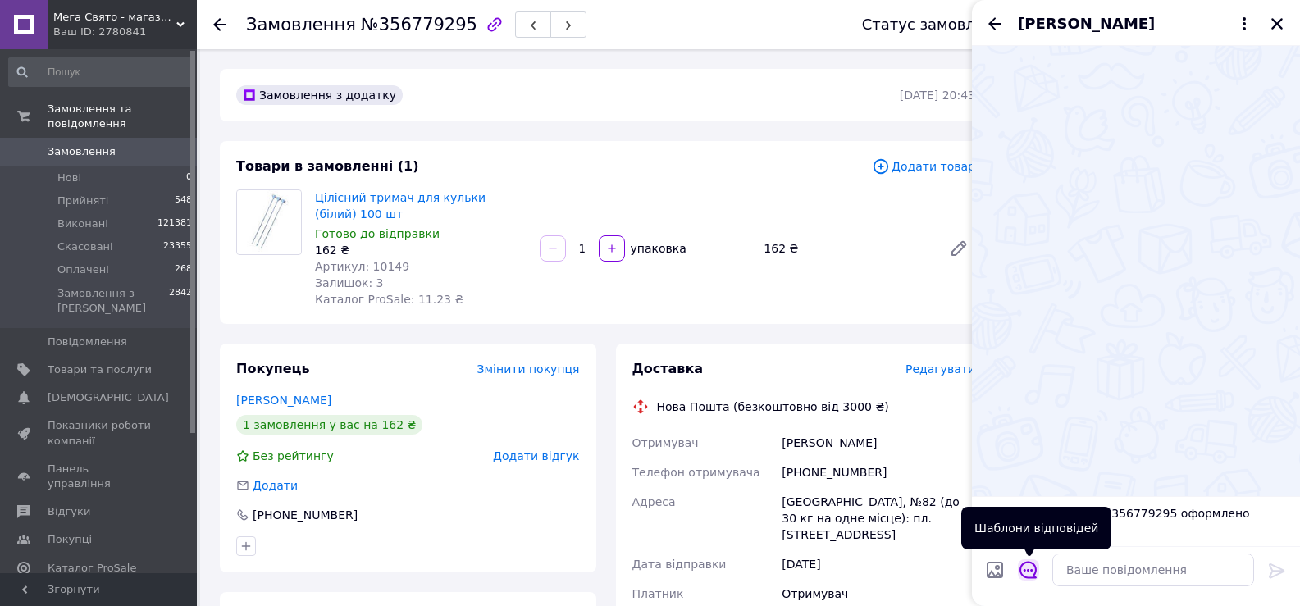
click at [1020, 568] on icon "Відкрити шаблони відповідей" at bounding box center [1029, 570] width 18 height 18
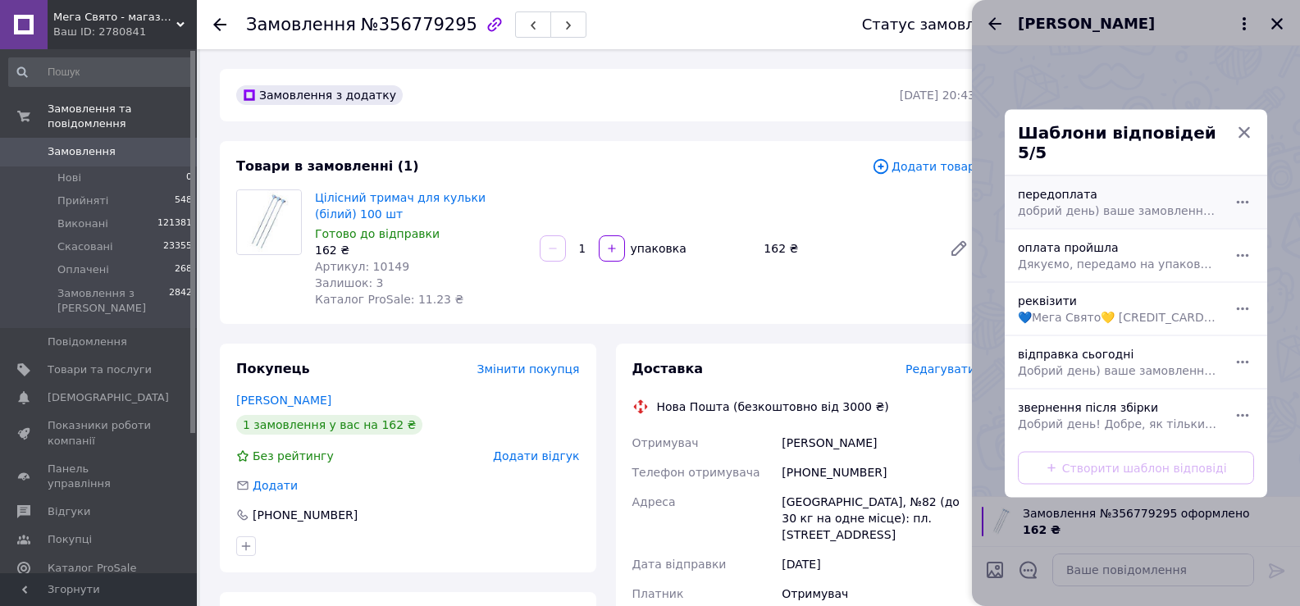
click at [1111, 208] on div "передоплата добрий день) ваше замовлення прийнято! Відправка накладеним платеже…" at bounding box center [1117, 202] width 213 height 46
type textarea "добрий день) ваше замовлення прийнято! Відправка накладеним платежем по предопл…"
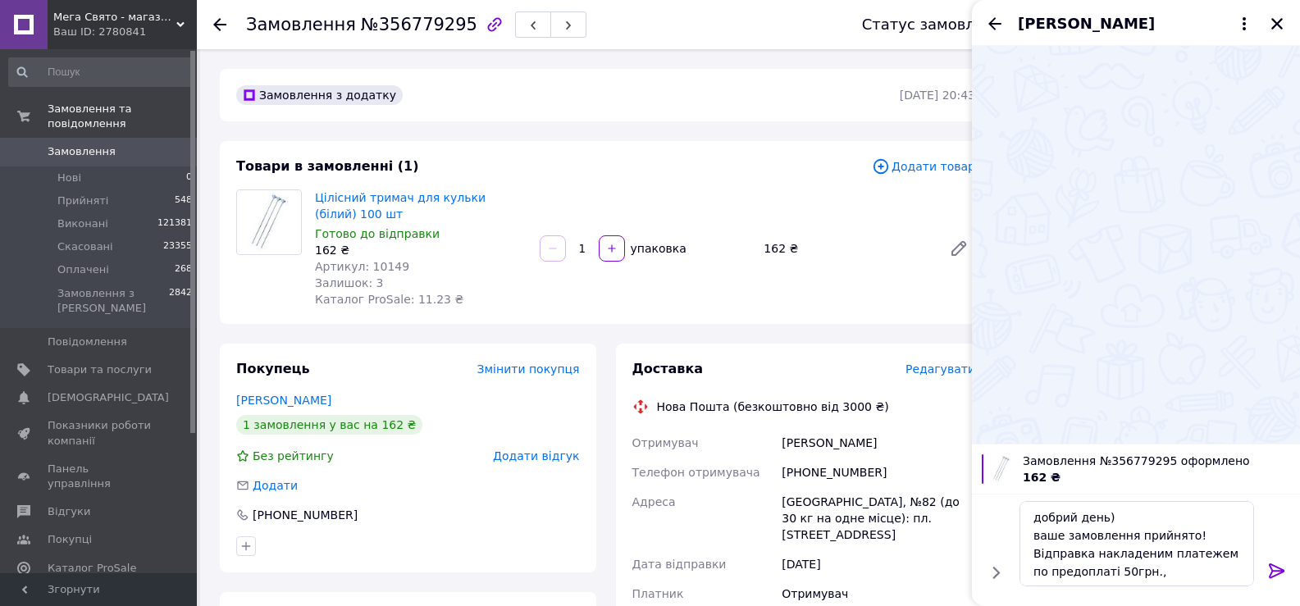
click at [1278, 568] on icon at bounding box center [1277, 571] width 16 height 15
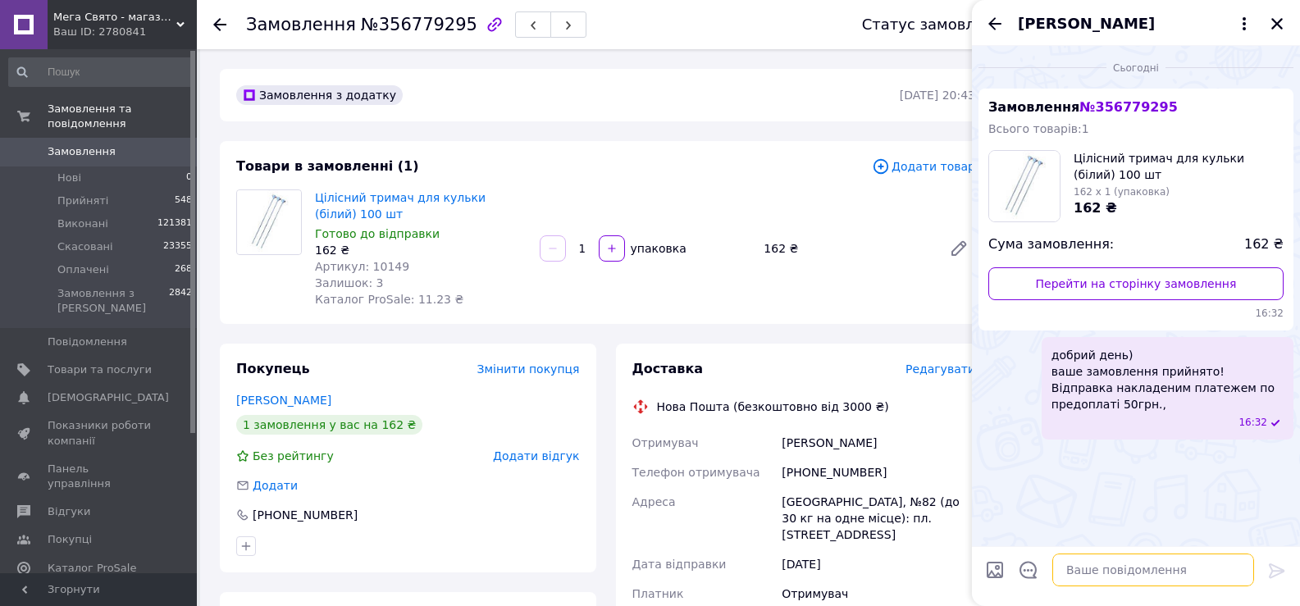
click at [1109, 566] on textarea at bounding box center [1153, 570] width 202 height 33
paste textarea "Сума замовлення грн Передоплата 50 грн 4035 2000 4147 4047 Петрова А."
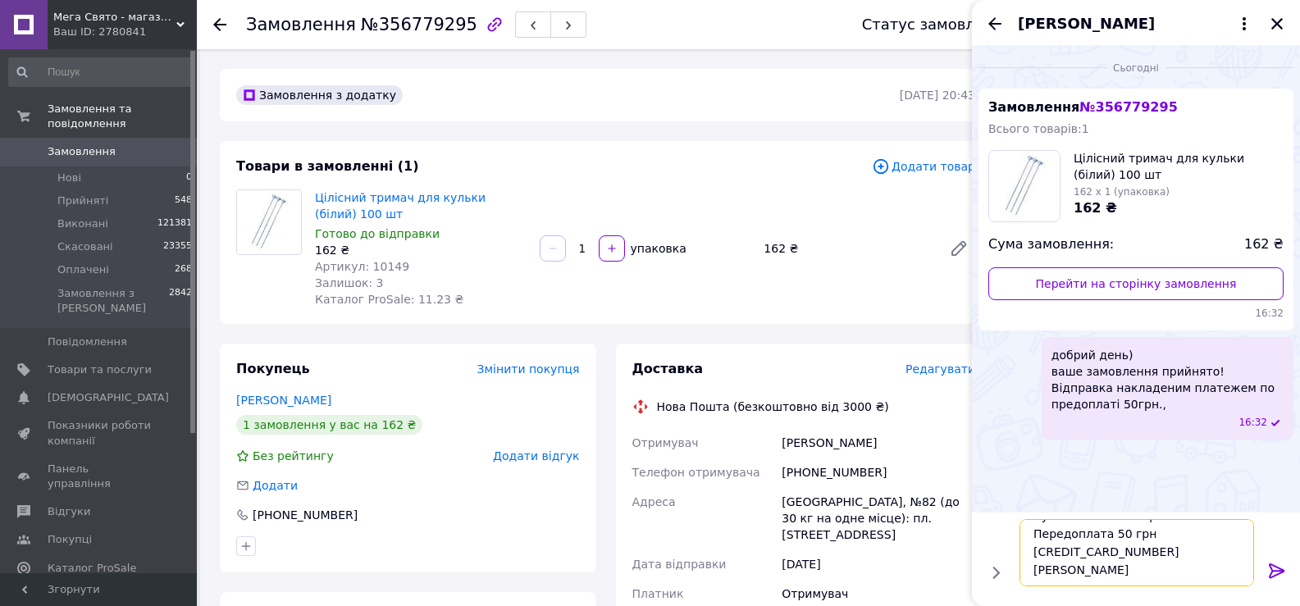
click at [1126, 527] on textarea "Сума замовлення грн Передоплата 50 грн 4035 2000 4147 4047 Петрова А." at bounding box center [1137, 552] width 235 height 67
type textarea "Сума замовлення 162грн Передоплата 50 грн 4035 2000 4147 4047 Петрова А."
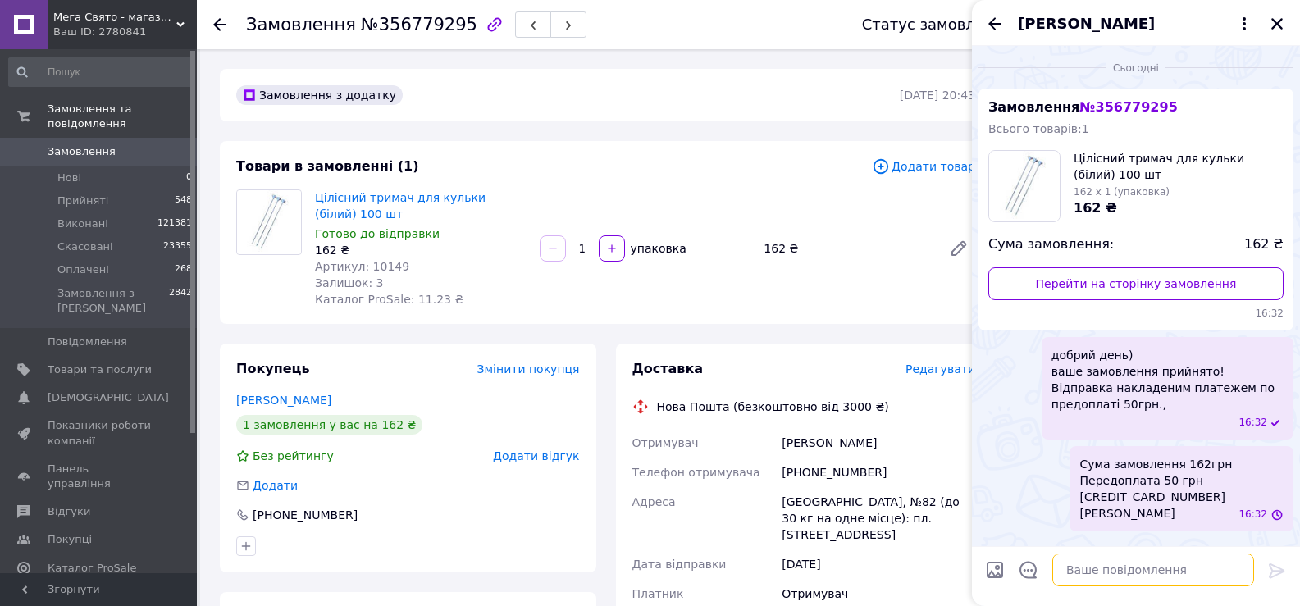
scroll to position [0, 0]
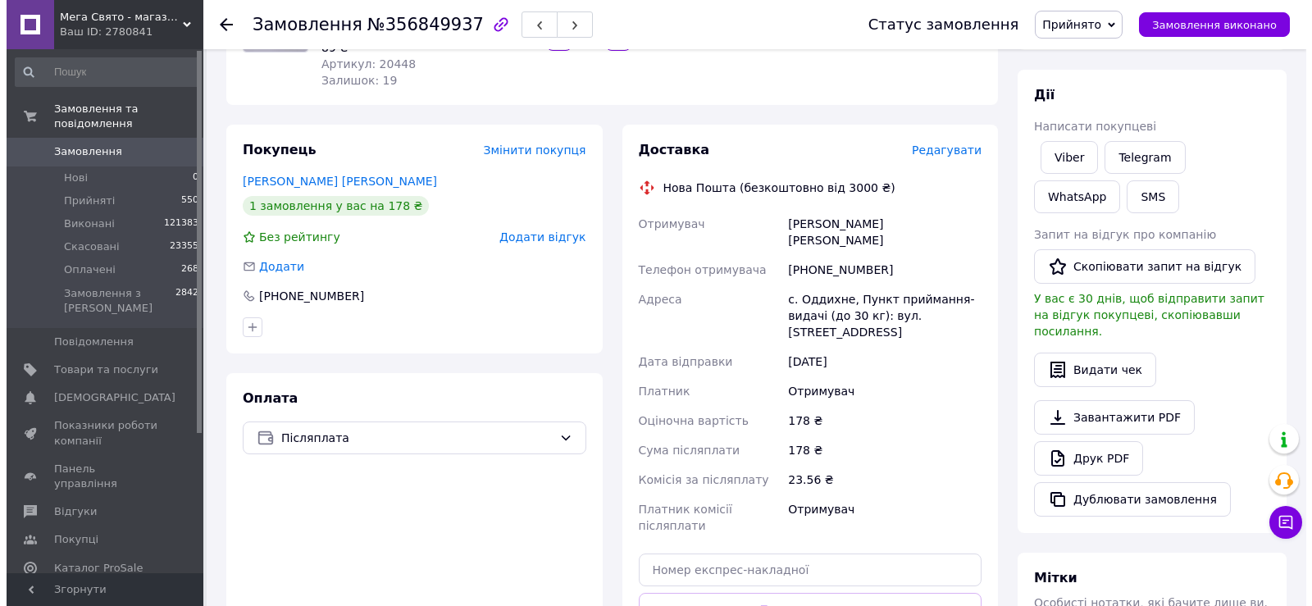
scroll to position [164, 0]
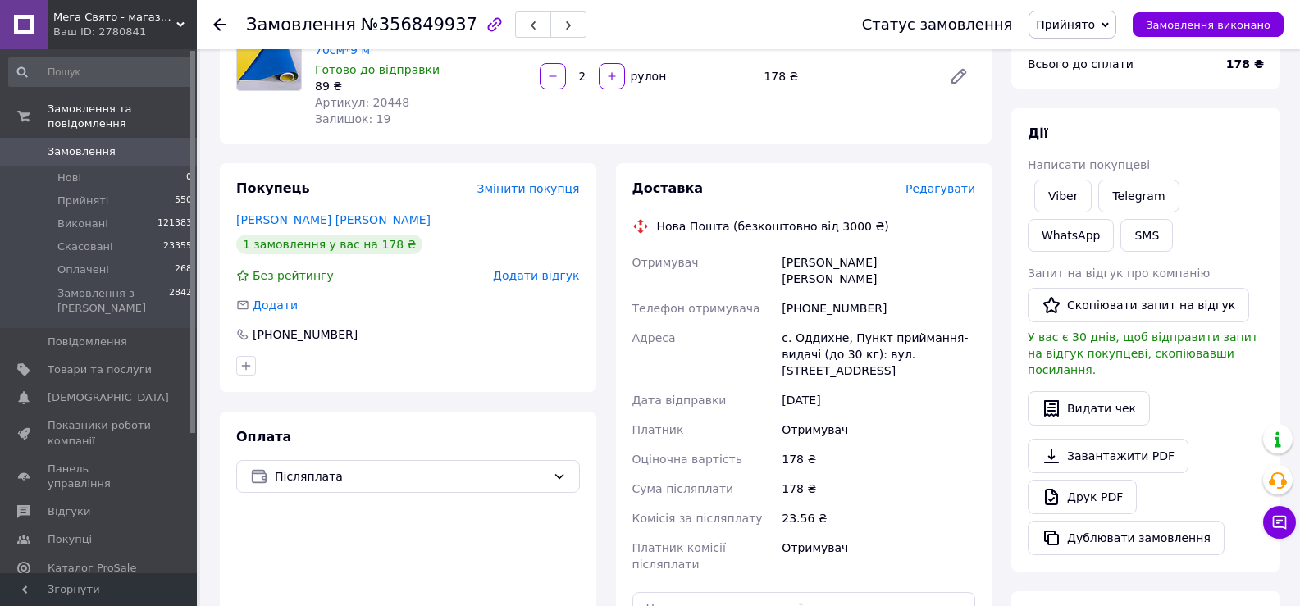
click at [955, 192] on span "Редагувати" at bounding box center [941, 188] width 70 height 13
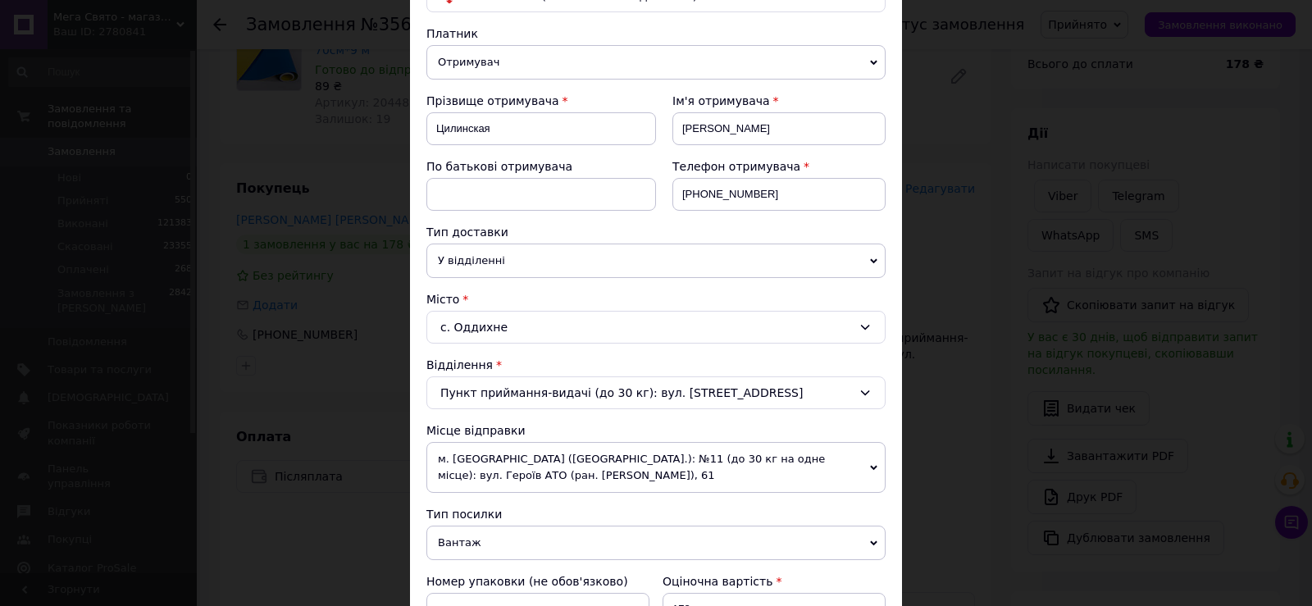
click at [577, 317] on div "с. Оддихне" at bounding box center [656, 327] width 459 height 33
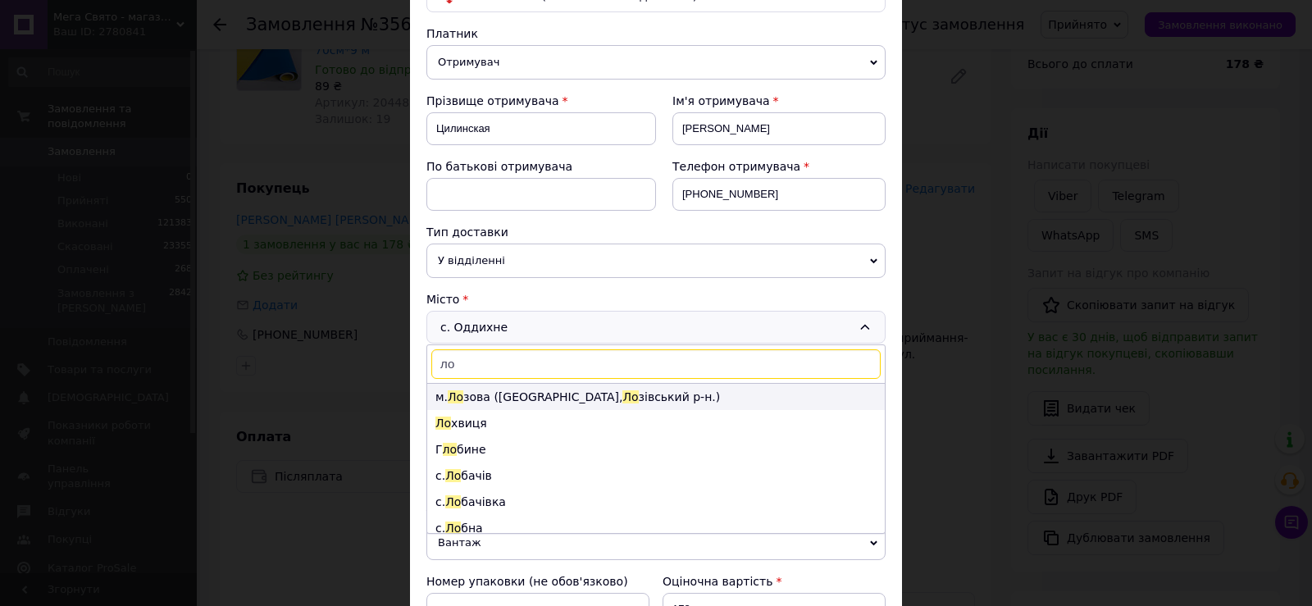
type input "ло"
click at [596, 403] on li "м. Ло зова ([GEOGRAPHIC_DATA], [GEOGRAPHIC_DATA].)" at bounding box center [656, 397] width 458 height 26
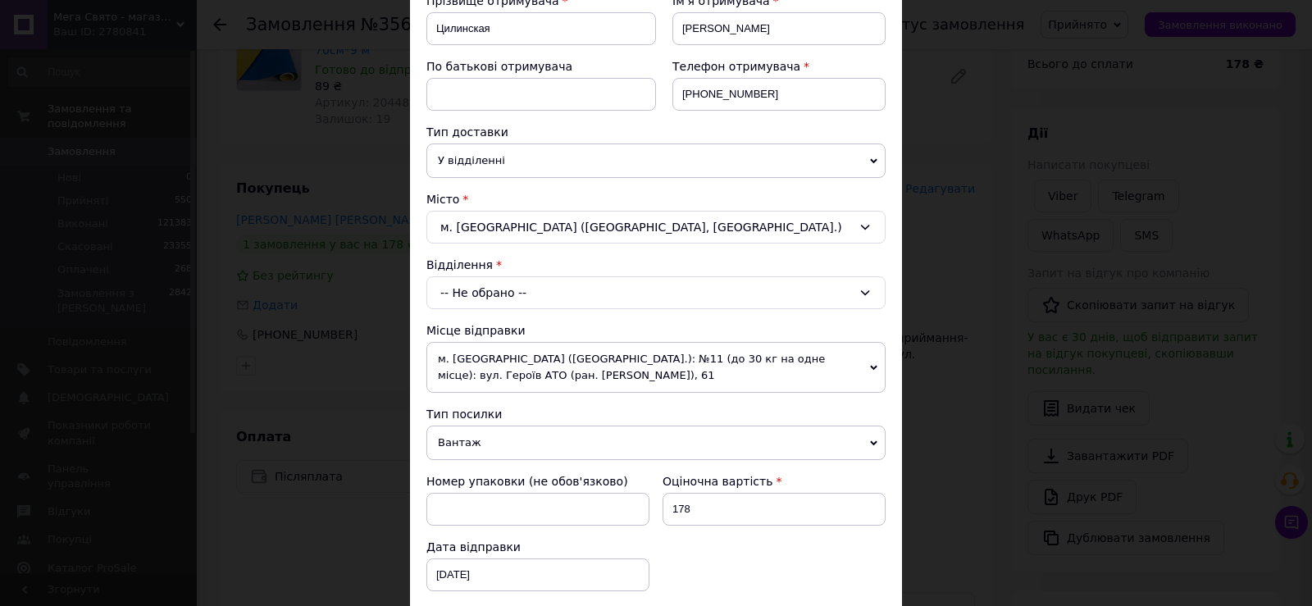
scroll to position [246, 0]
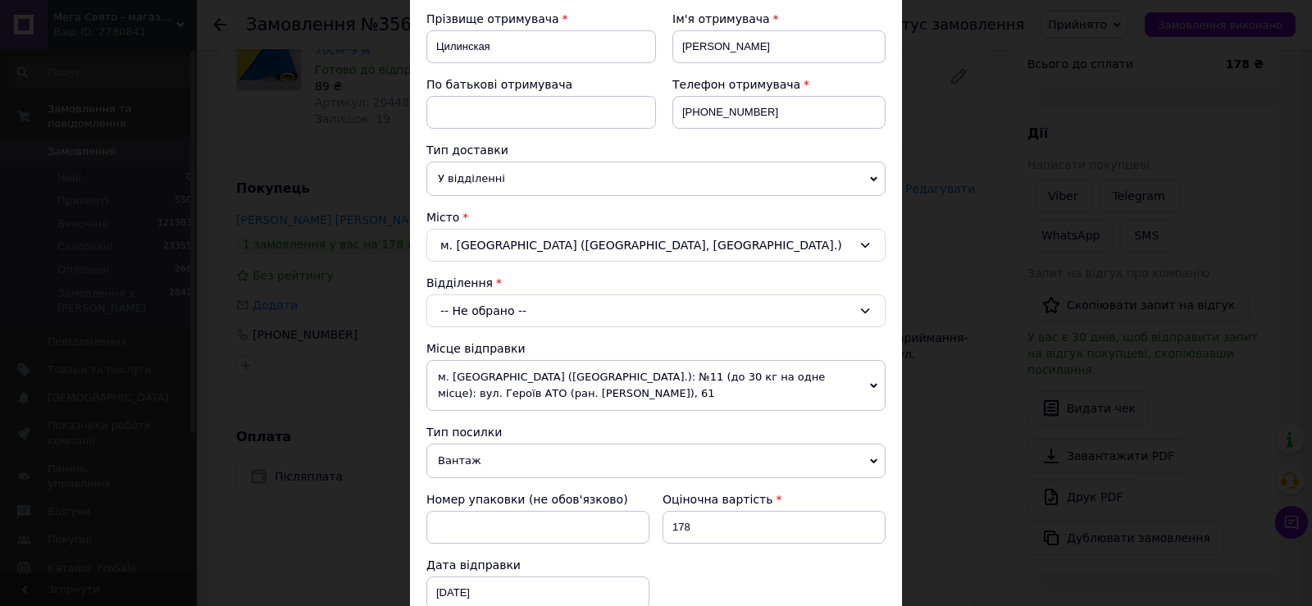
click at [732, 301] on div "-- Не обрано --" at bounding box center [656, 310] width 459 height 33
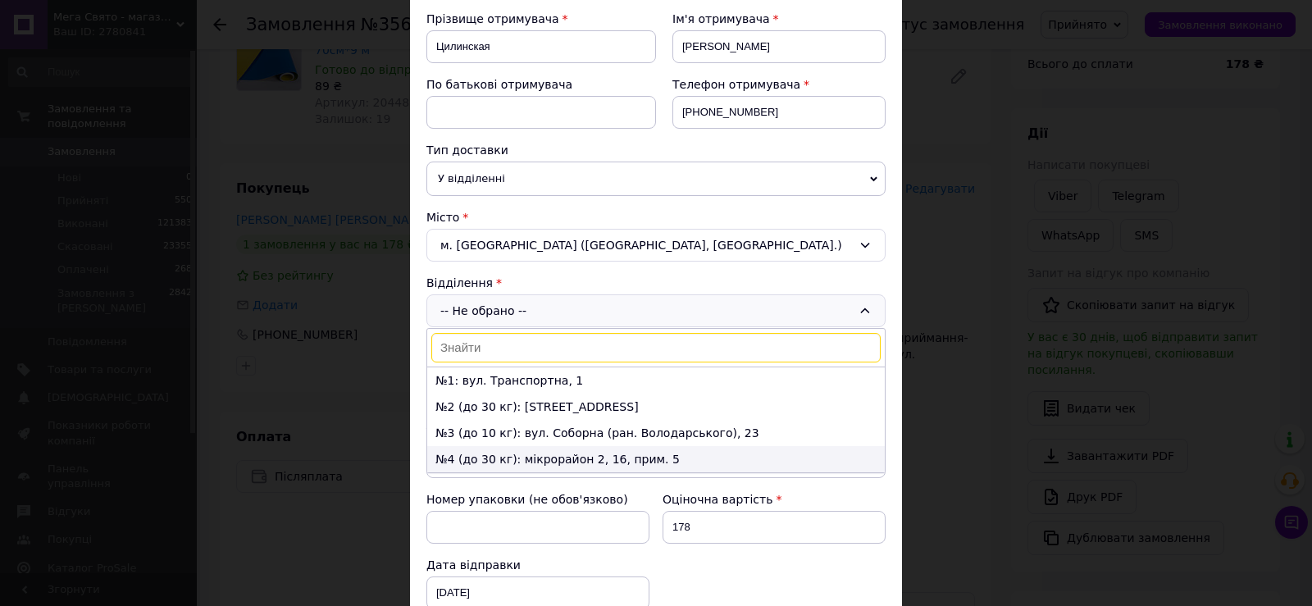
click at [518, 449] on li "№4 (до 30 кг): мікрорайон 2, 16, прим. 5" at bounding box center [656, 459] width 458 height 26
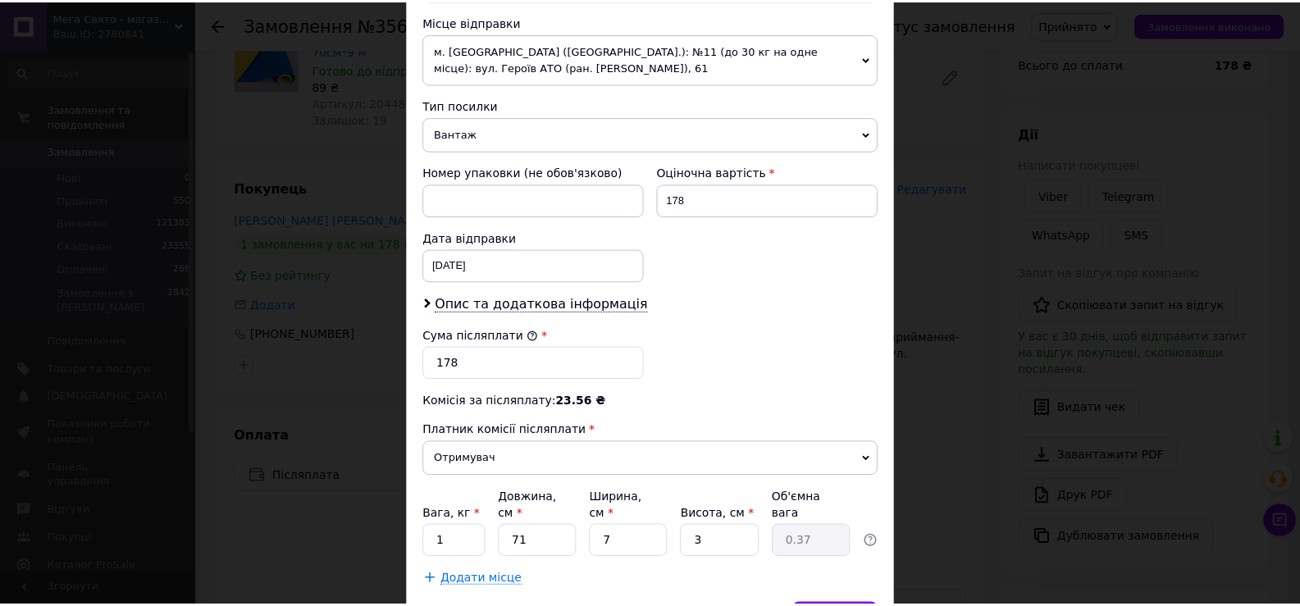
scroll to position [662, 0]
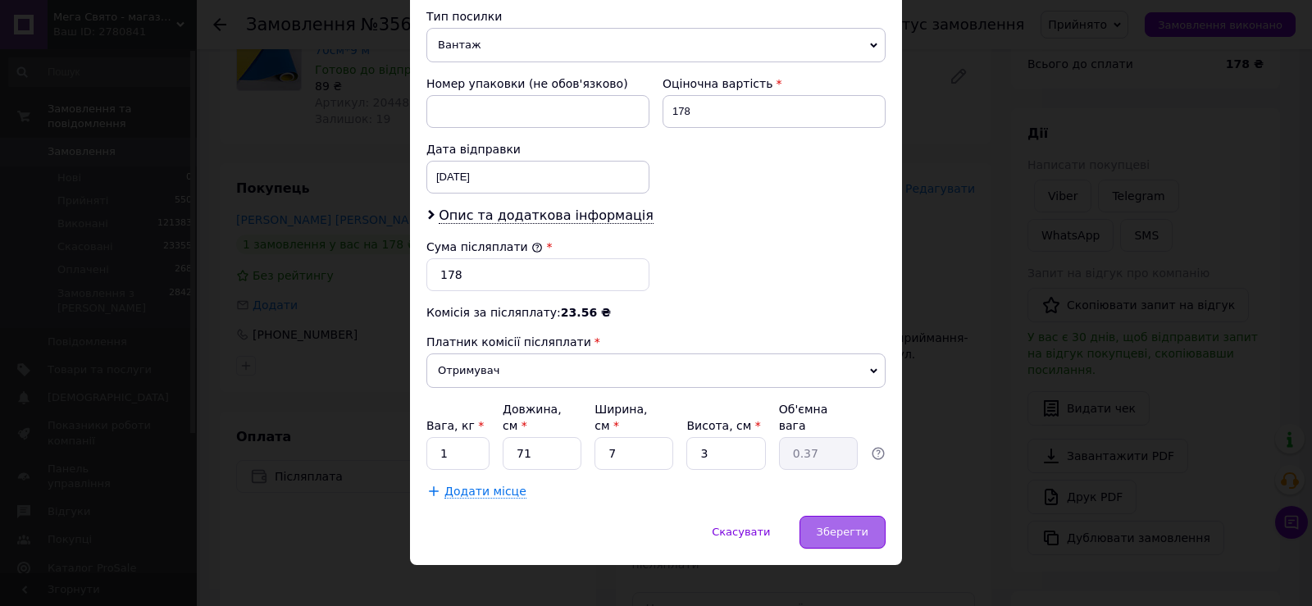
click at [860, 516] on div "Зберегти" at bounding box center [843, 532] width 86 height 33
